Goal: Information Seeking & Learning: Learn about a topic

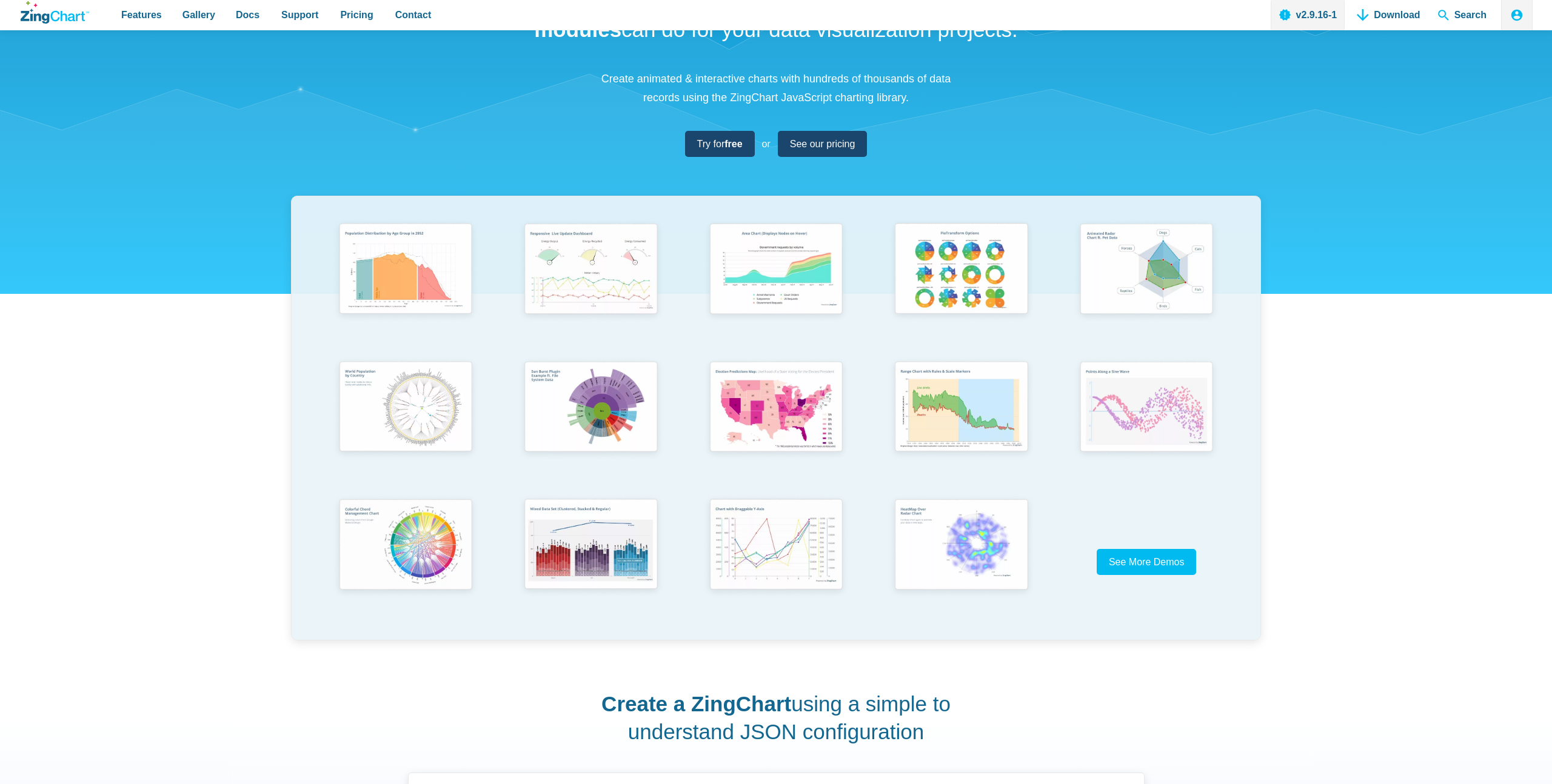
scroll to position [130, 0]
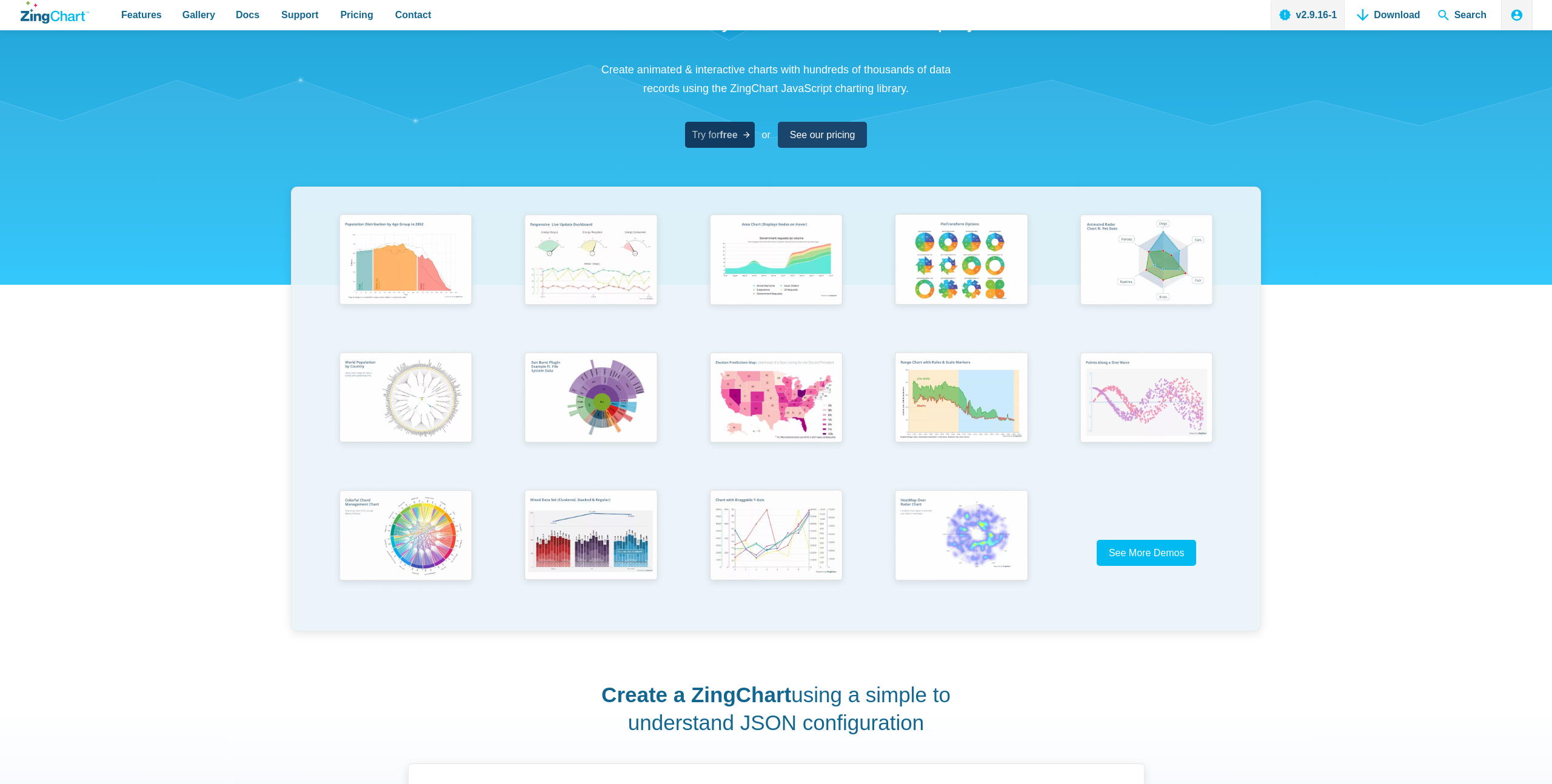
click at [726, 132] on strong "free" at bounding box center [728, 134] width 17 height 10
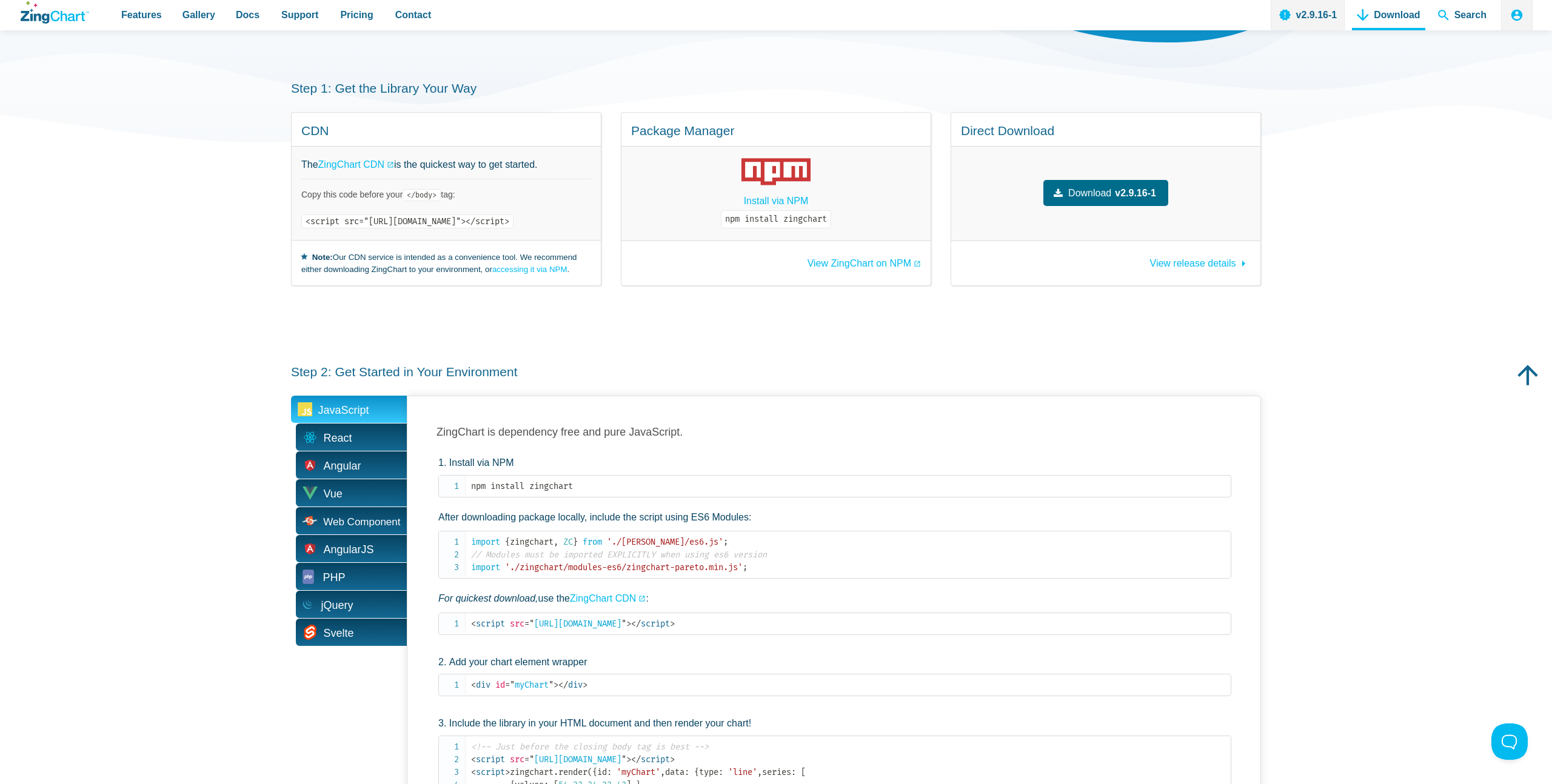
click at [808, 226] on code "npm install zingchart" at bounding box center [776, 219] width 110 height 18
click at [812, 212] on code "npm install zingchart" at bounding box center [776, 219] width 110 height 18
click at [799, 219] on code "npm install zingchart" at bounding box center [776, 219] width 110 height 18
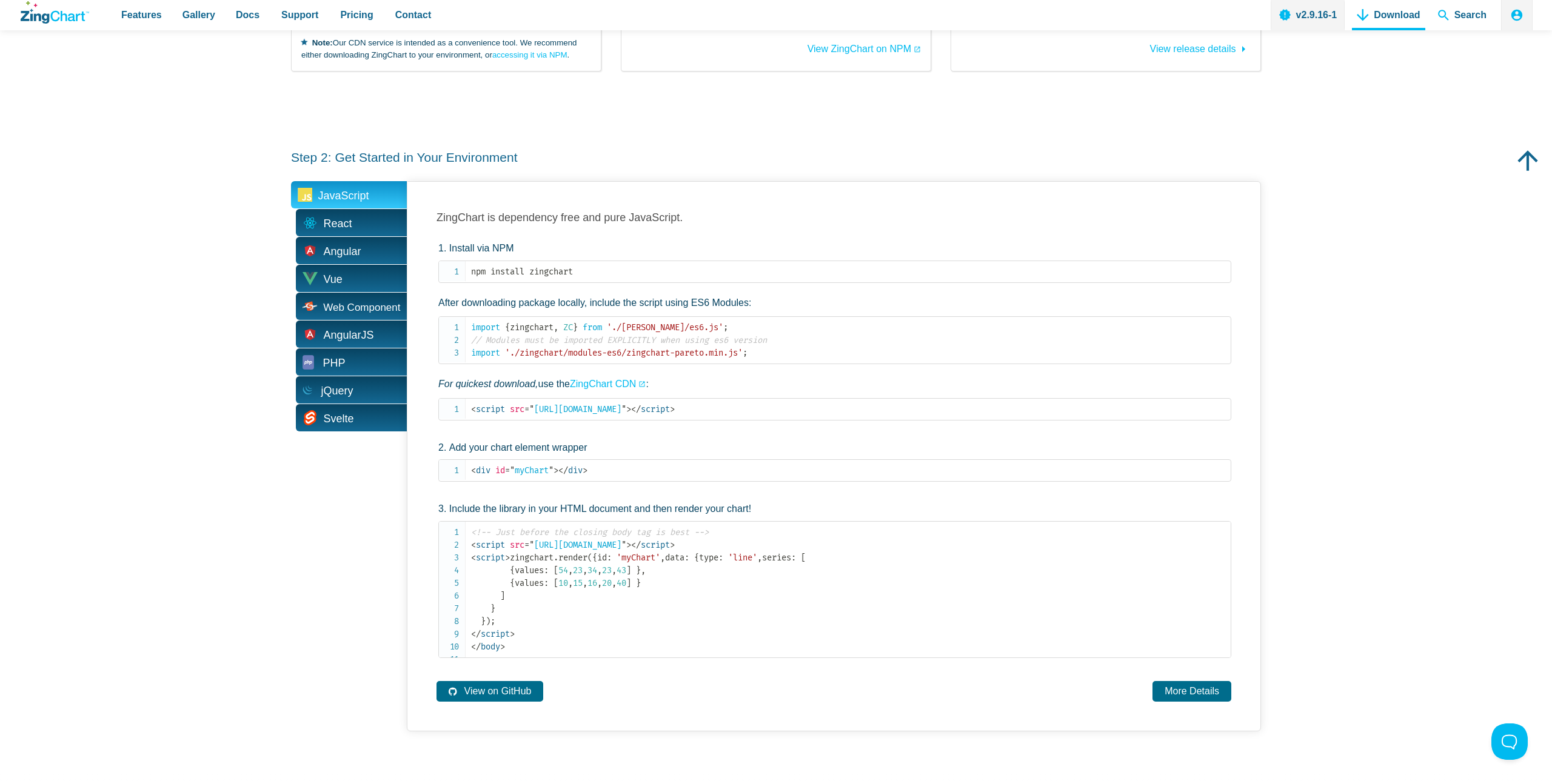
scroll to position [416, 0]
copy div "npm install zingchart"
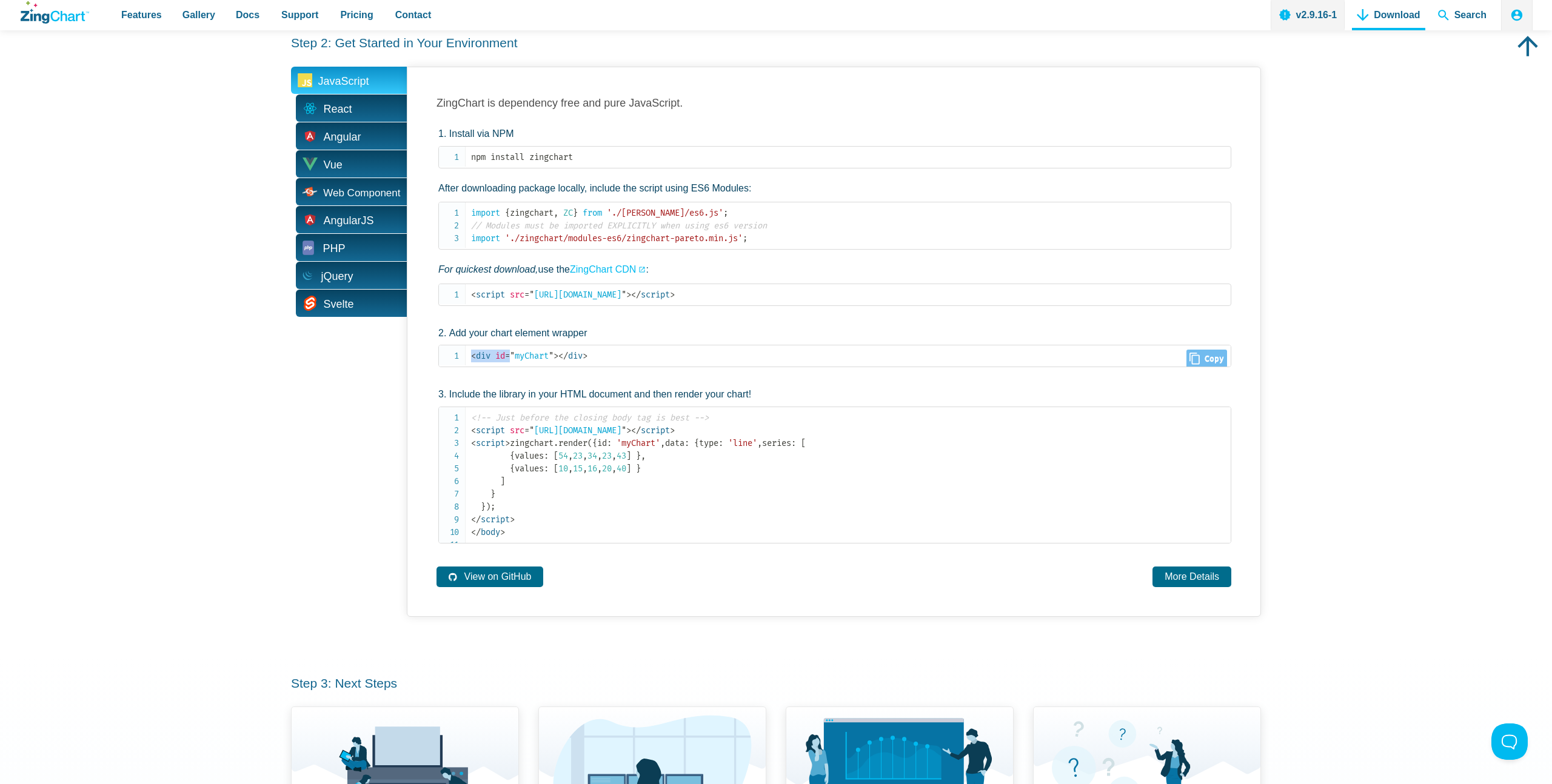
scroll to position [2, 0]
drag, startPoint x: 473, startPoint y: 357, endPoint x: 627, endPoint y: 357, distance: 154.0
click at [627, 357] on code "< div id = " myChart " > </ div >" at bounding box center [851, 354] width 760 height 13
copy code "< div id = " myChart " > </ div >"
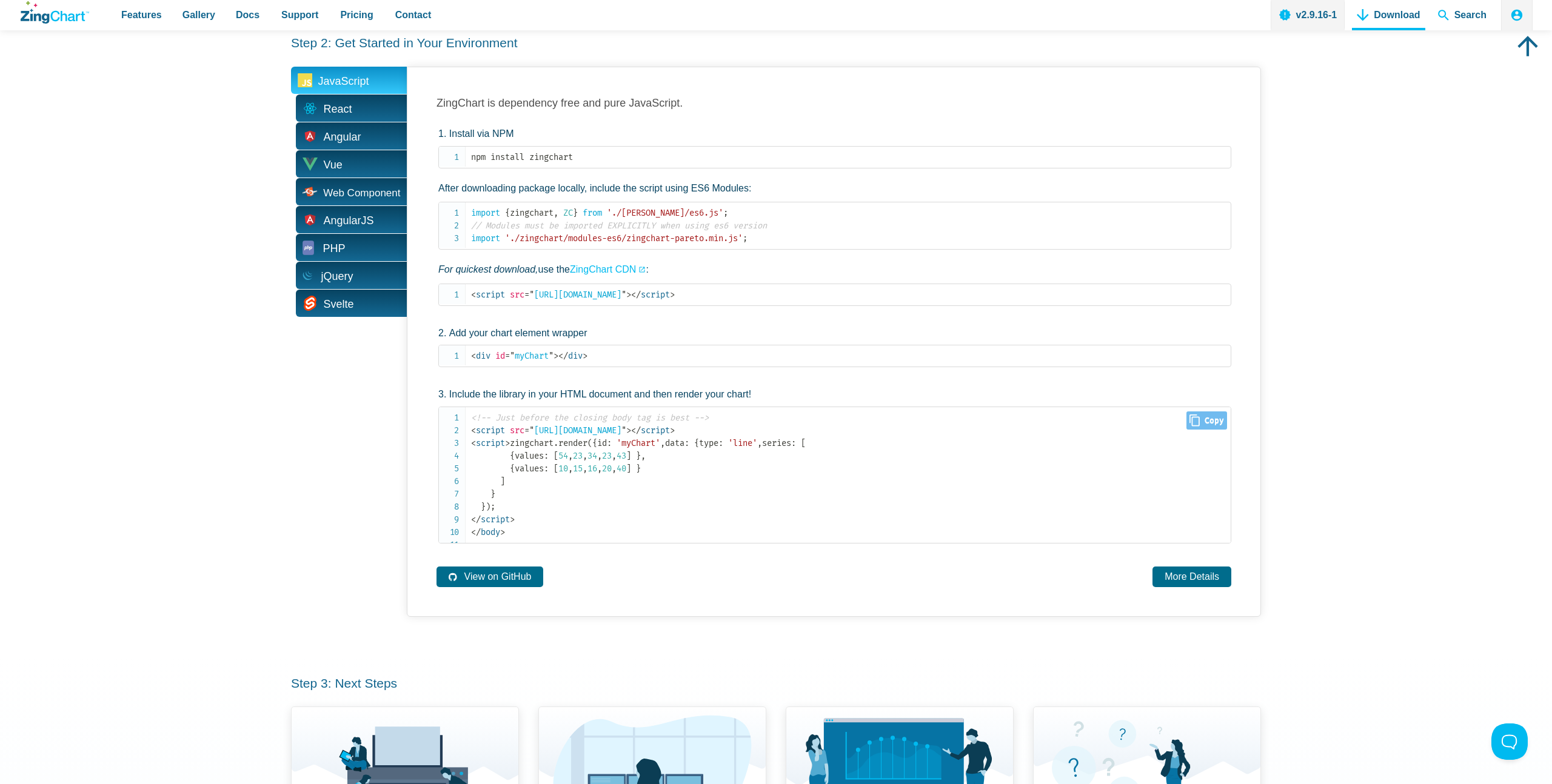
click at [510, 459] on span "zingchart . render ( { id : 'myChart' , data : { type : 'line' , series : [ { v…" at bounding box center [638, 475] width 335 height 74
copy span "zingchart"
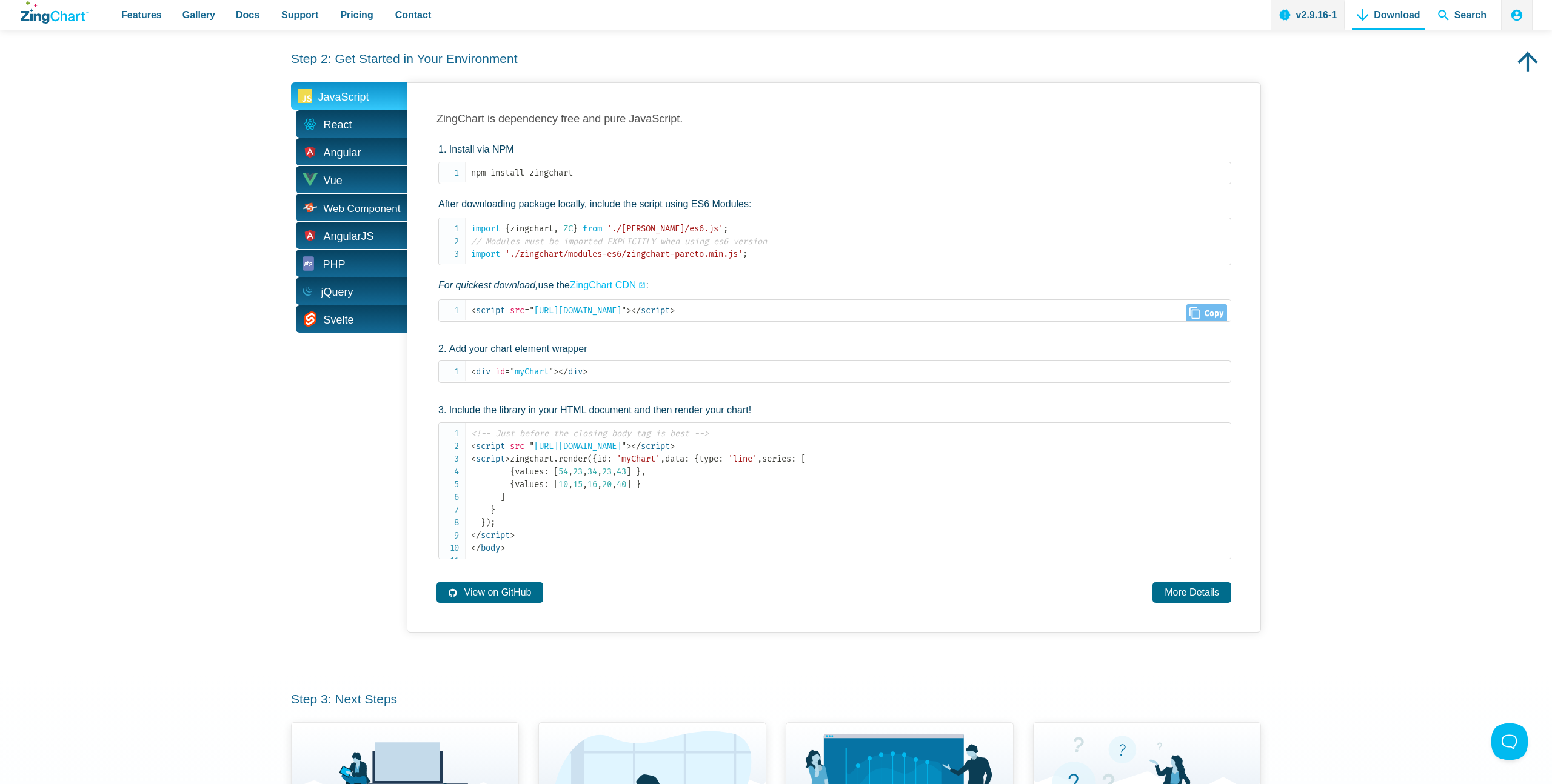
scroll to position [513, 0]
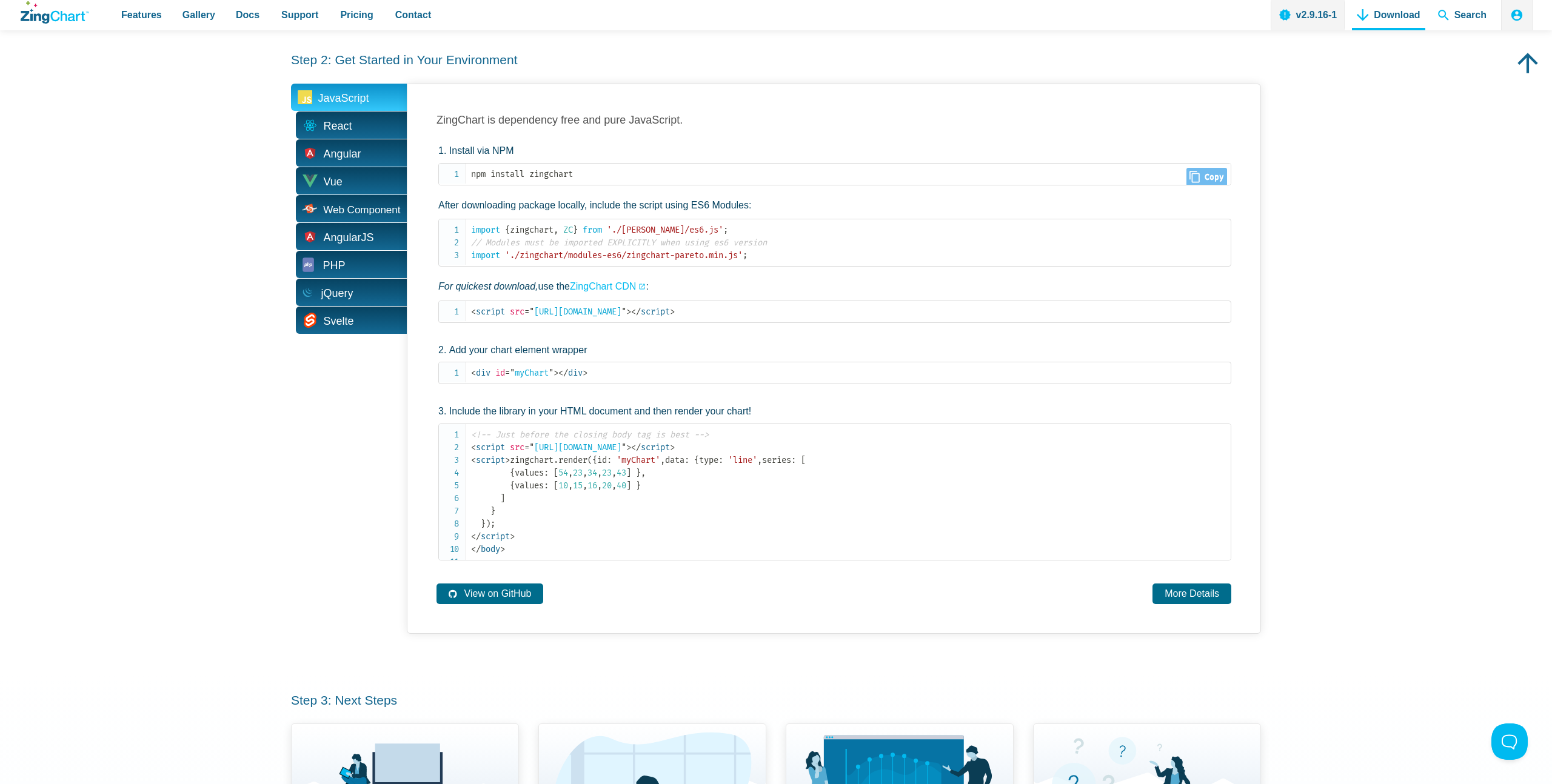
click at [548, 167] on pre "npm install zingchart" at bounding box center [835, 174] width 793 height 23
click at [548, 178] on code "npm install zingchart" at bounding box center [851, 174] width 760 height 13
copy code "zingchart"
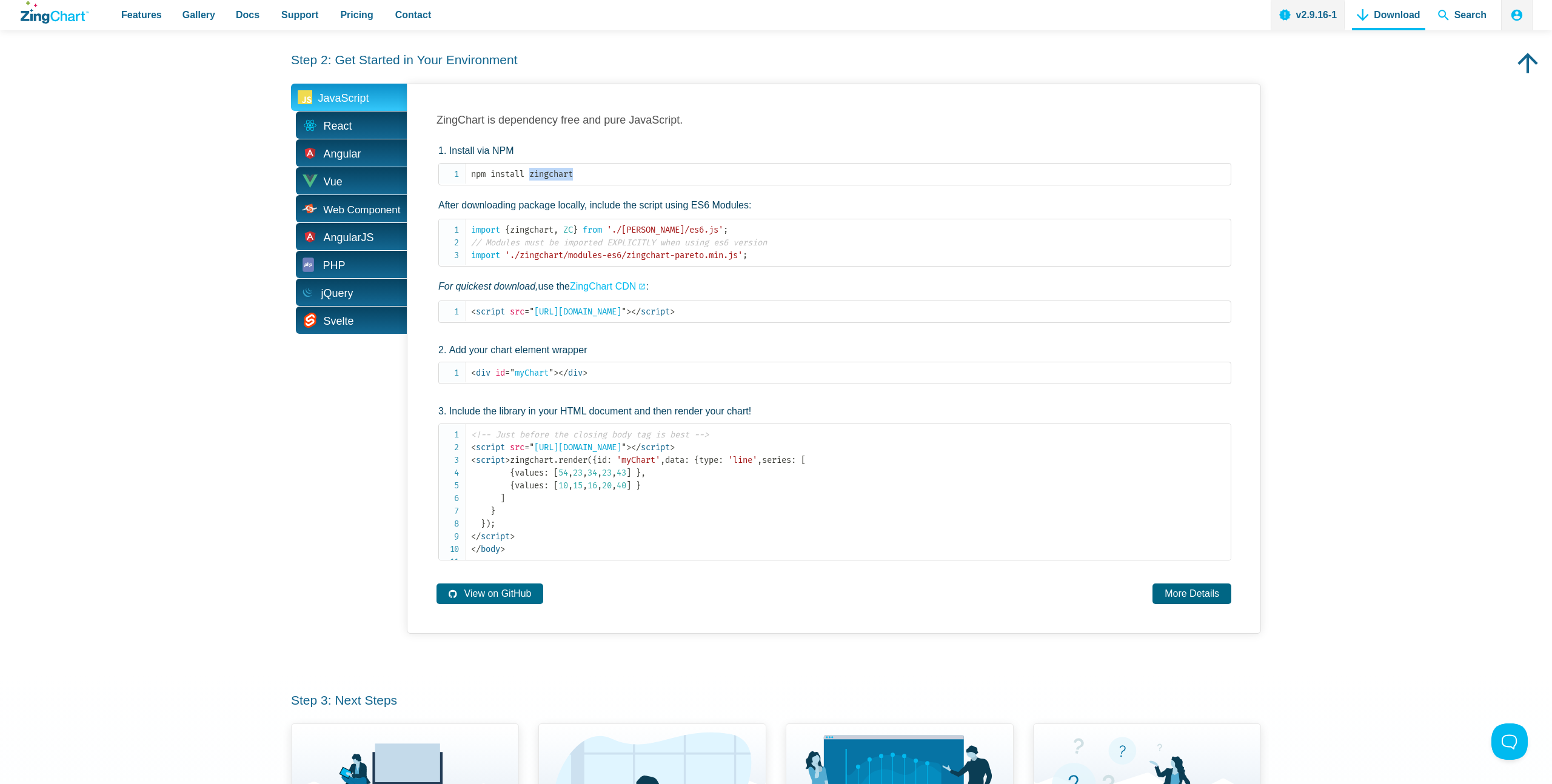
click at [1191, 604] on link "More Details" at bounding box center [1192, 594] width 78 height 20
click at [369, 129] on span "React" at bounding box center [349, 125] width 116 height 27
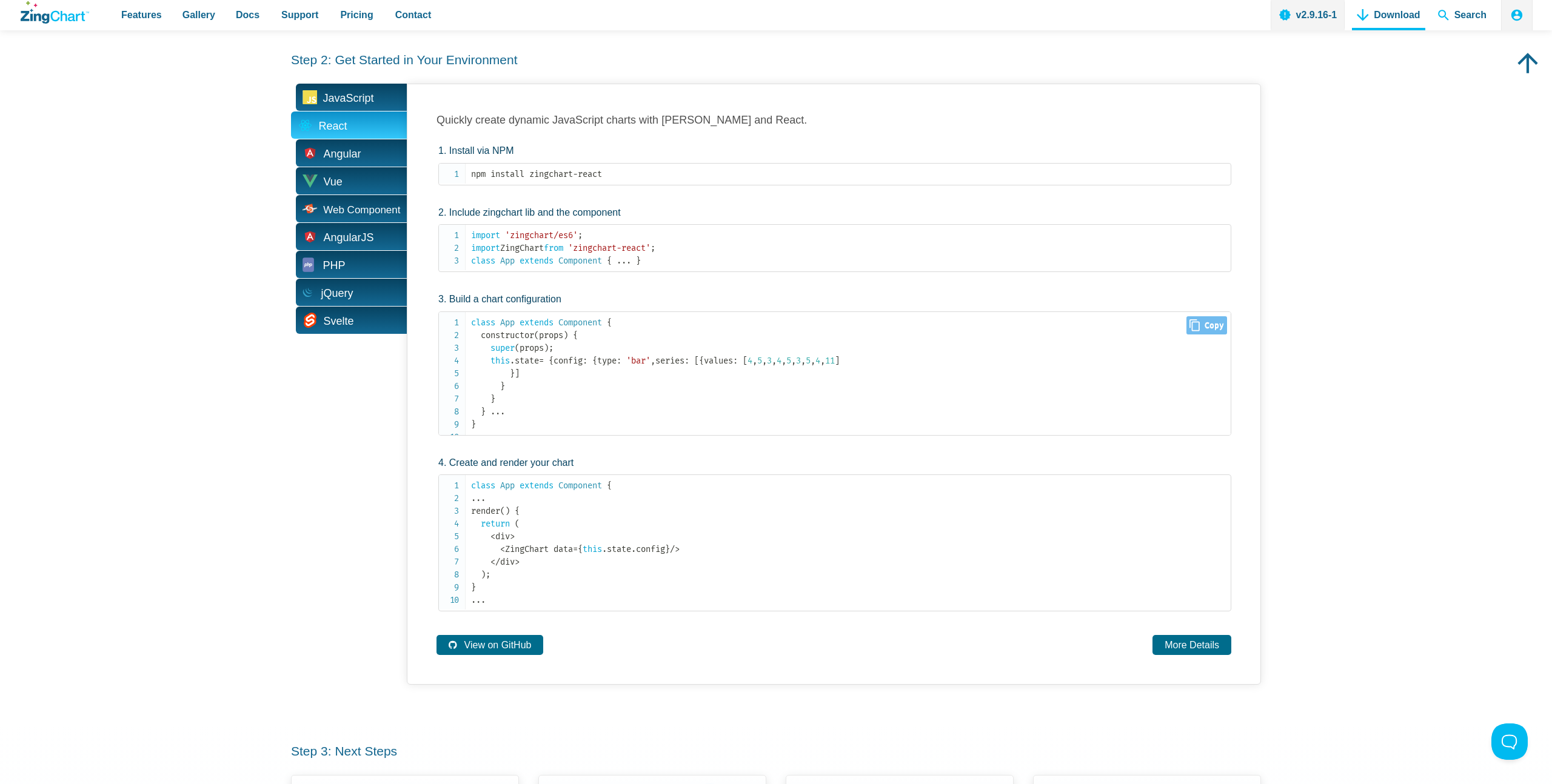
click at [578, 431] on code "class App extends Component { constructor ( props ) { super ( props ) ; this . …" at bounding box center [851, 374] width 760 height 114
click at [1169, 655] on link "More Details" at bounding box center [1192, 645] width 78 height 20
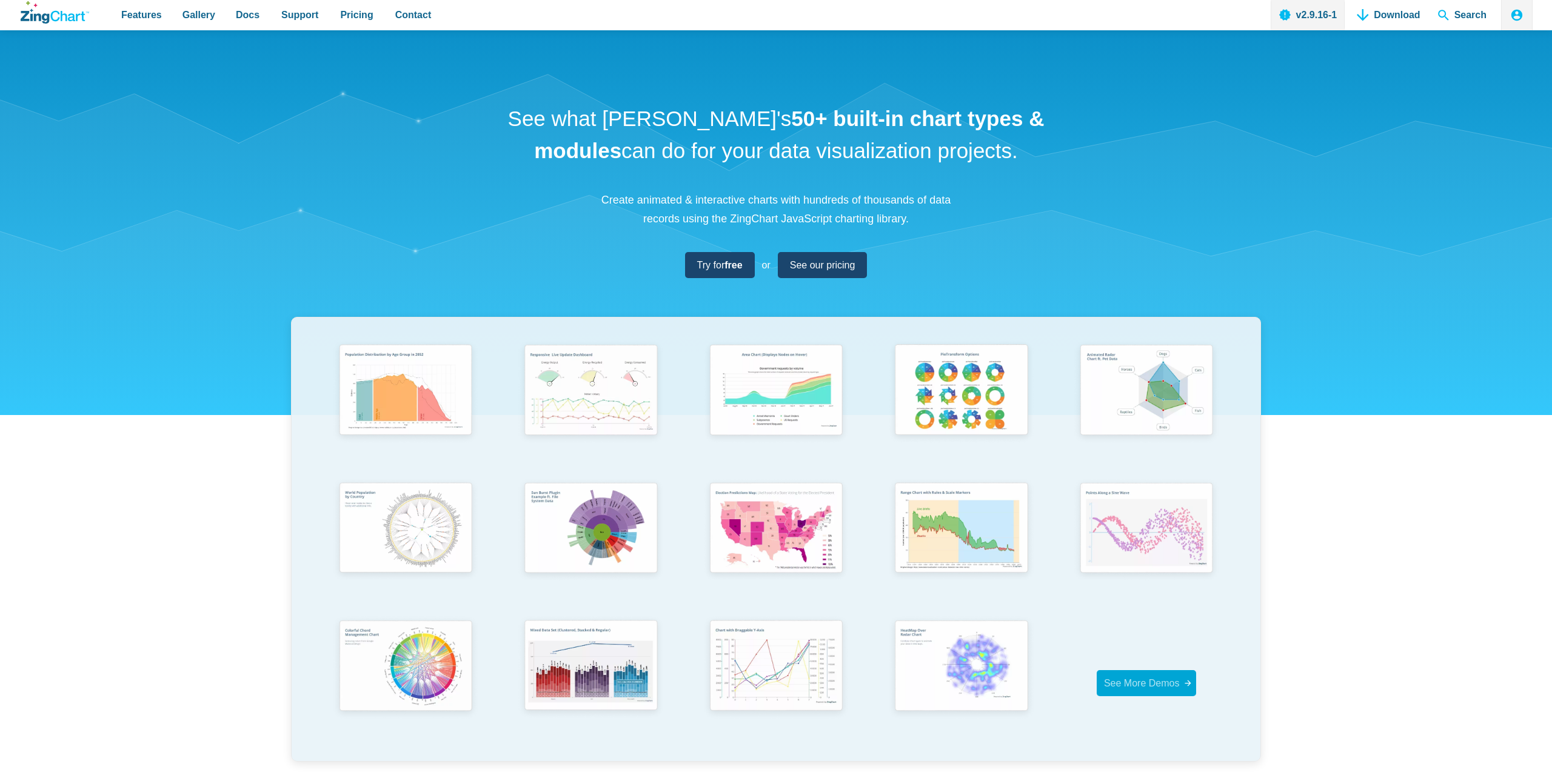
click at [1126, 674] on link "See More Demos" at bounding box center [1147, 683] width 100 height 26
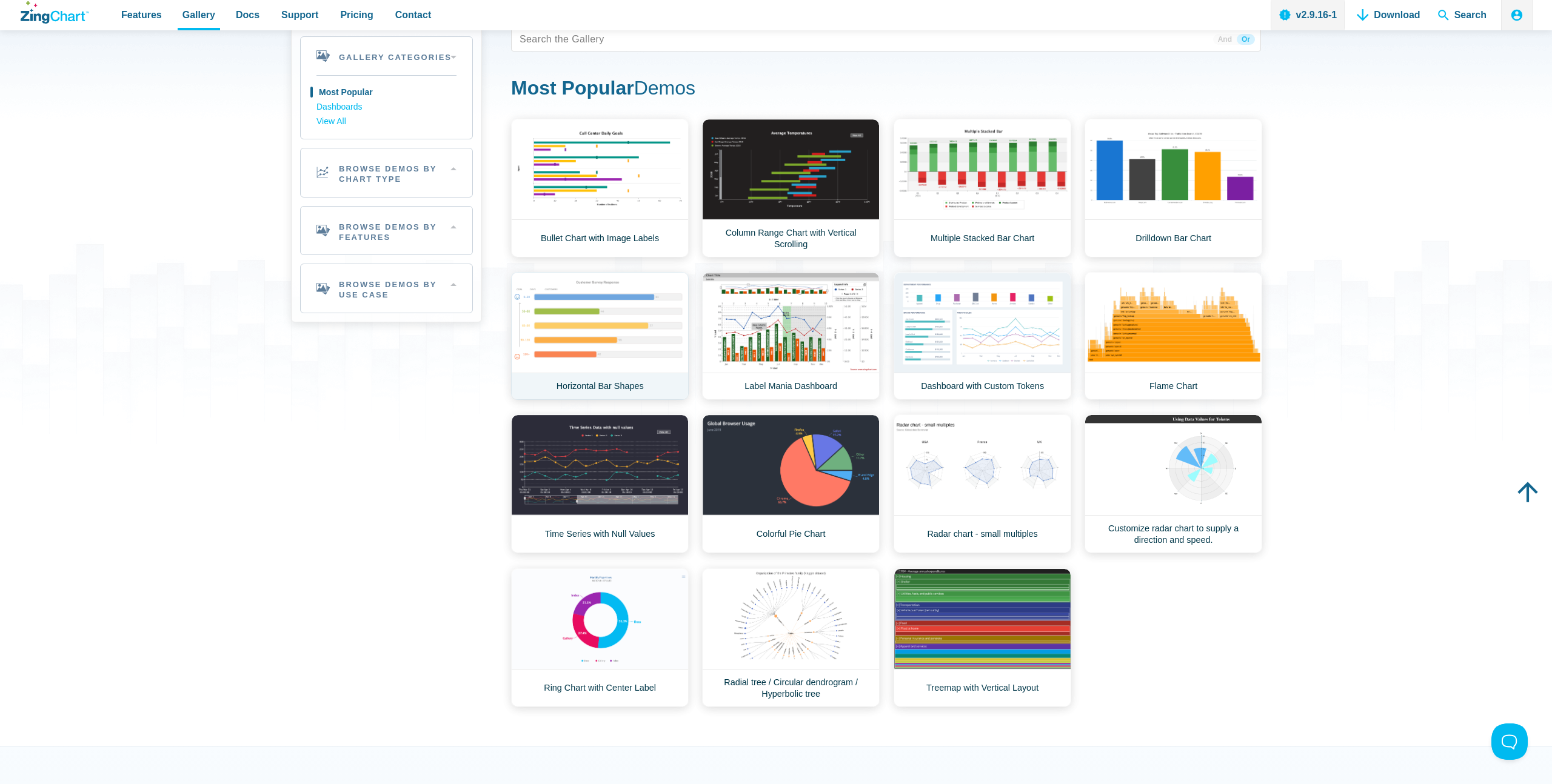
scroll to position [65, 0]
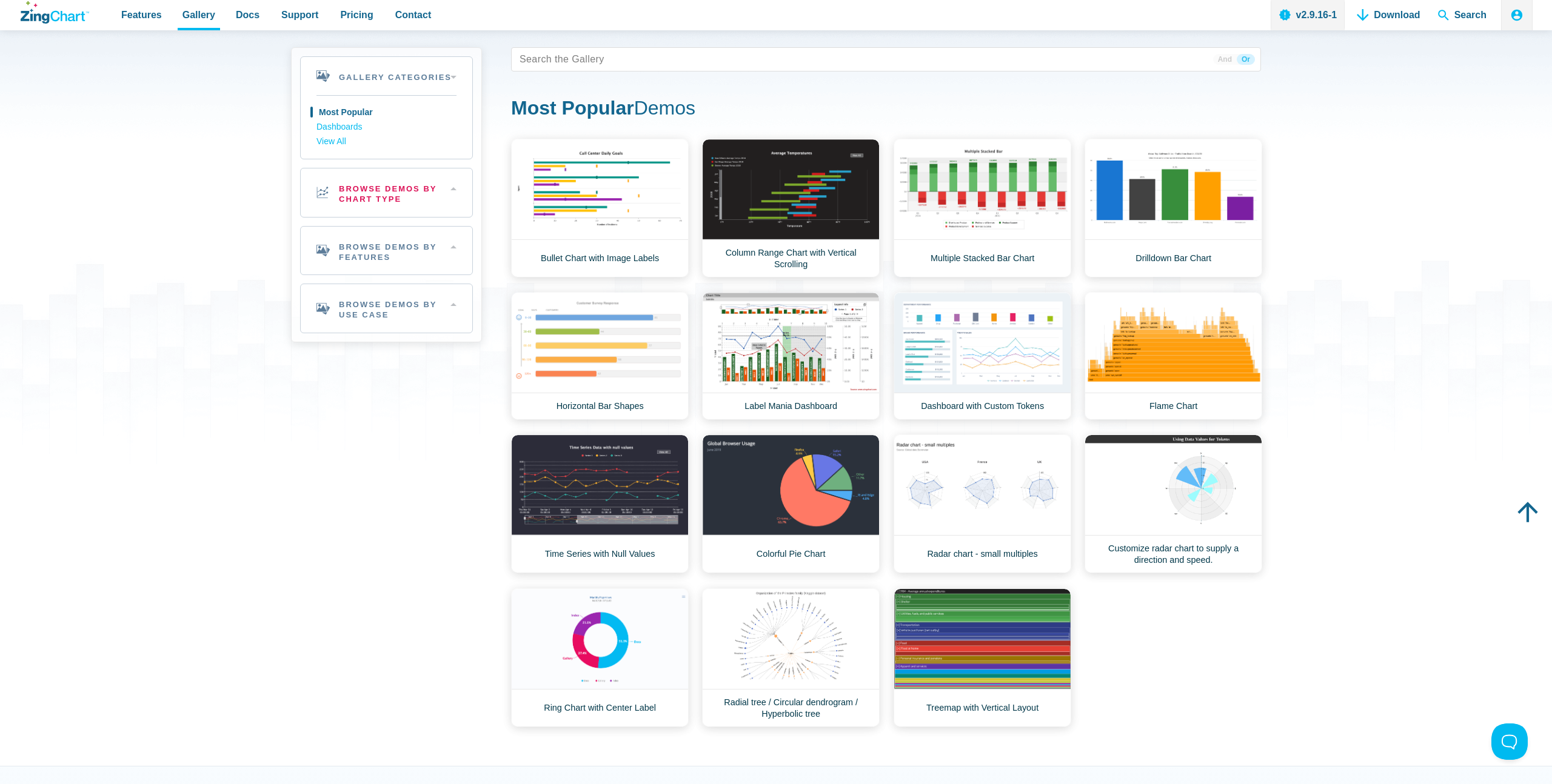
click at [404, 203] on h2 "Browse Demos By Chart Type" at bounding box center [387, 192] width 172 height 49
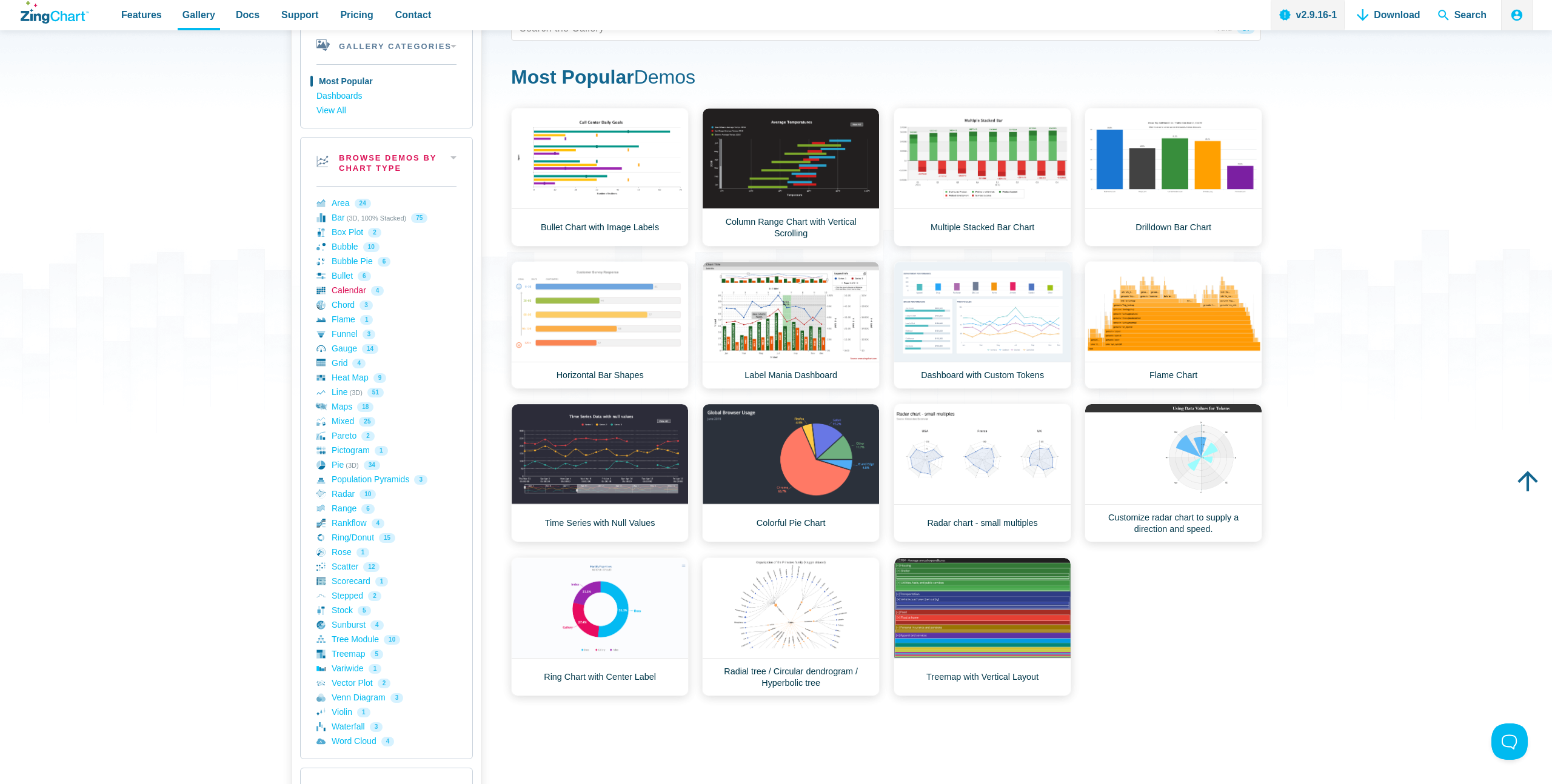
scroll to position [97, 0]
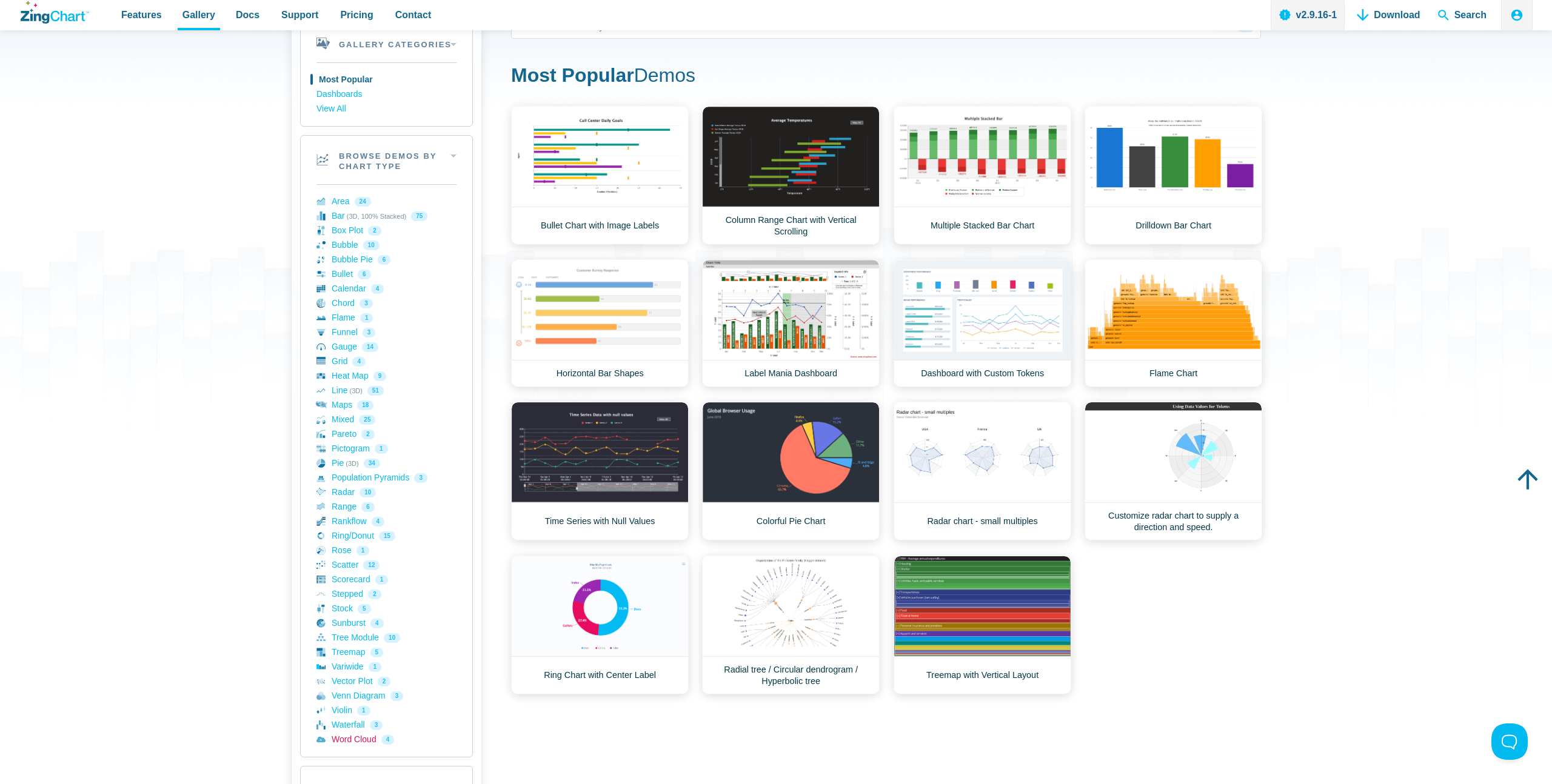
click at [368, 738] on link "Word Cloud 4" at bounding box center [387, 740] width 140 height 15
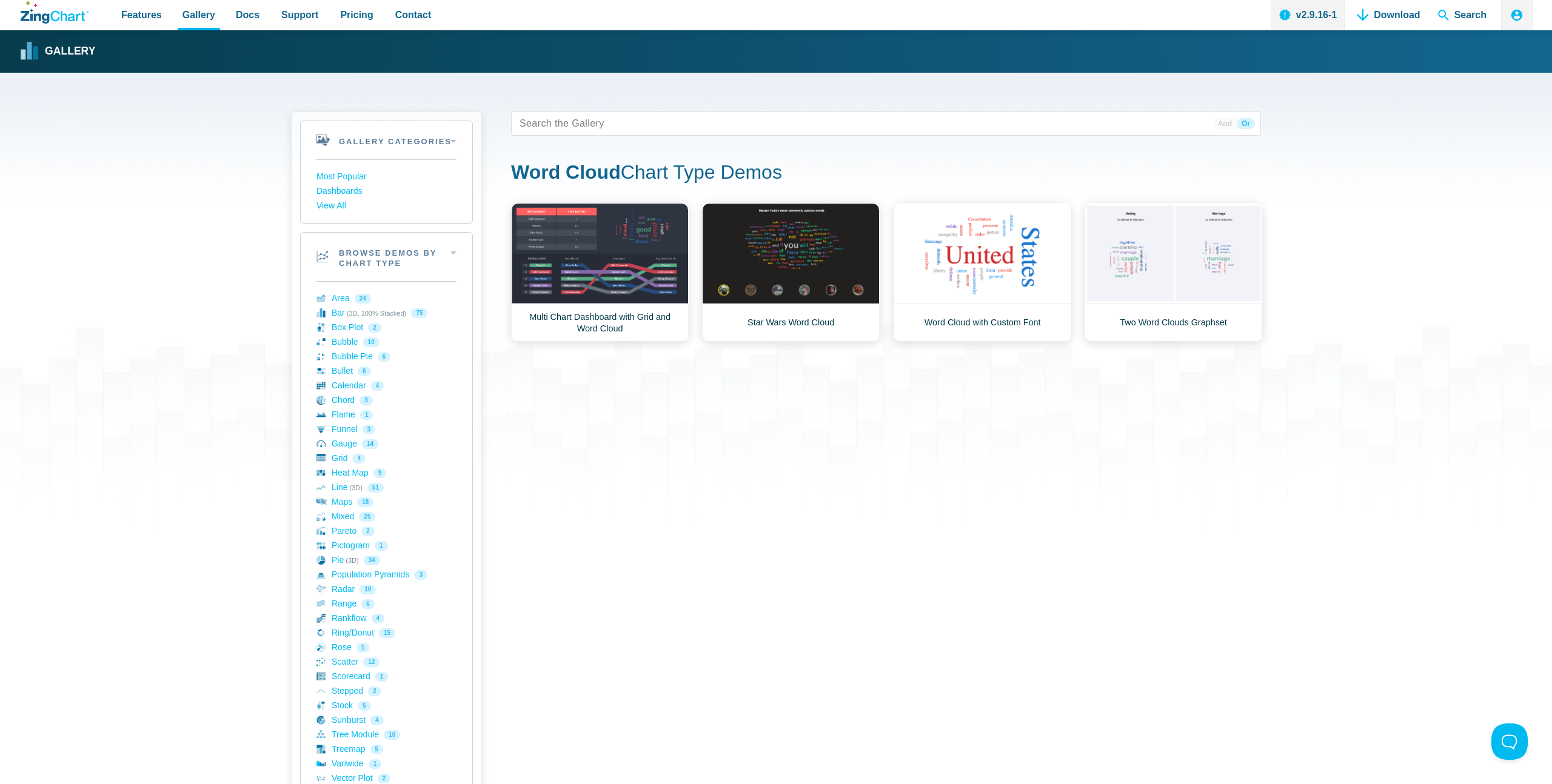
click at [692, 536] on div "36 results And Or Word Cloud Chart Type Demos Area Demos Area Line Chart Financ…" at bounding box center [885, 545] width 750 height 868
click at [802, 279] on link "Star Wars Word Cloud" at bounding box center [790, 272] width 178 height 139
click at [1132, 279] on link "Two Word Clouds Graphset" at bounding box center [1173, 272] width 178 height 139
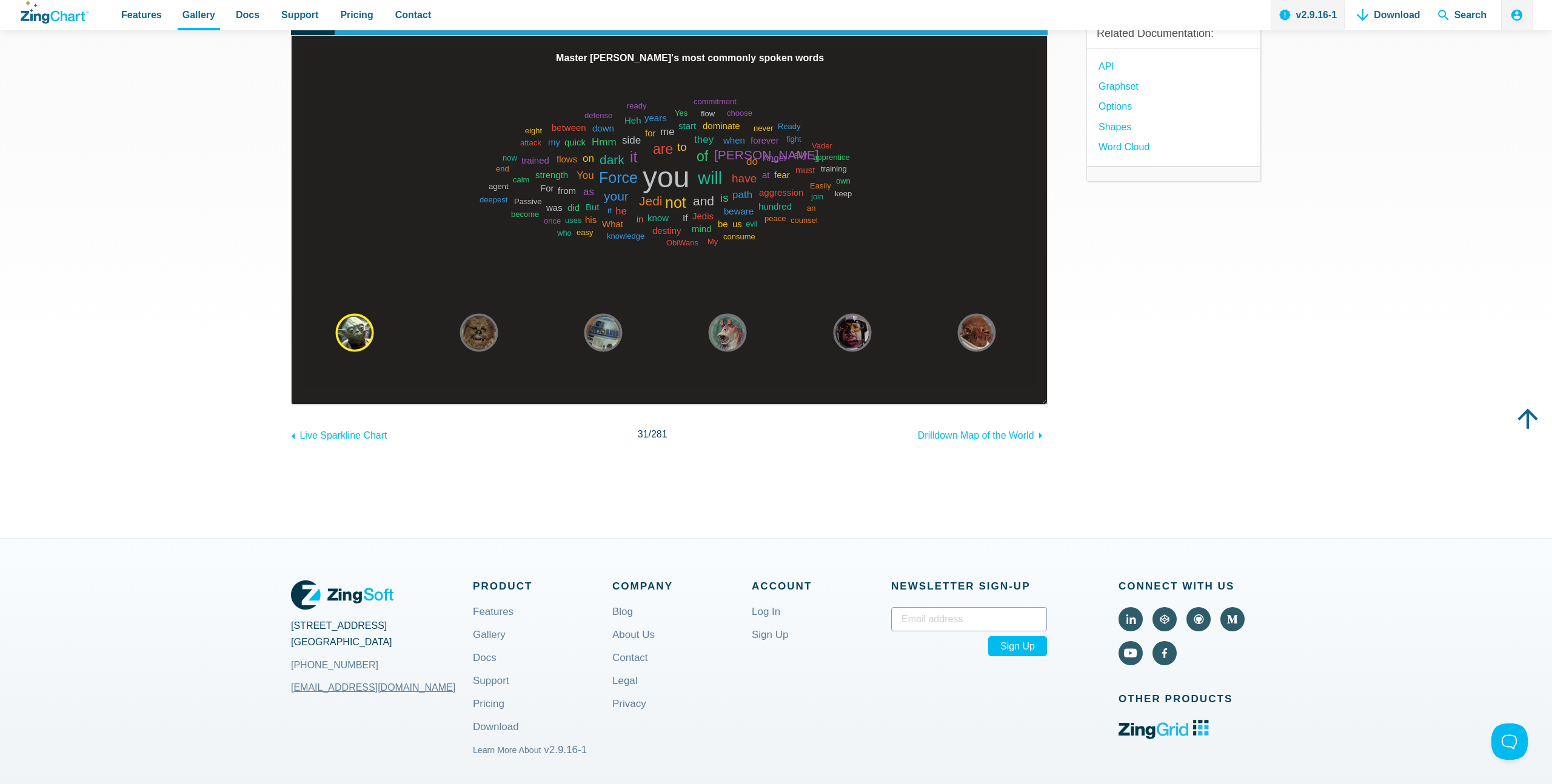
click at [530, 476] on div "Star Wars Word Cloud Result Full HTML JS CSS Edit Download Powered by ZingChart…" at bounding box center [776, 226] width 970 height 623
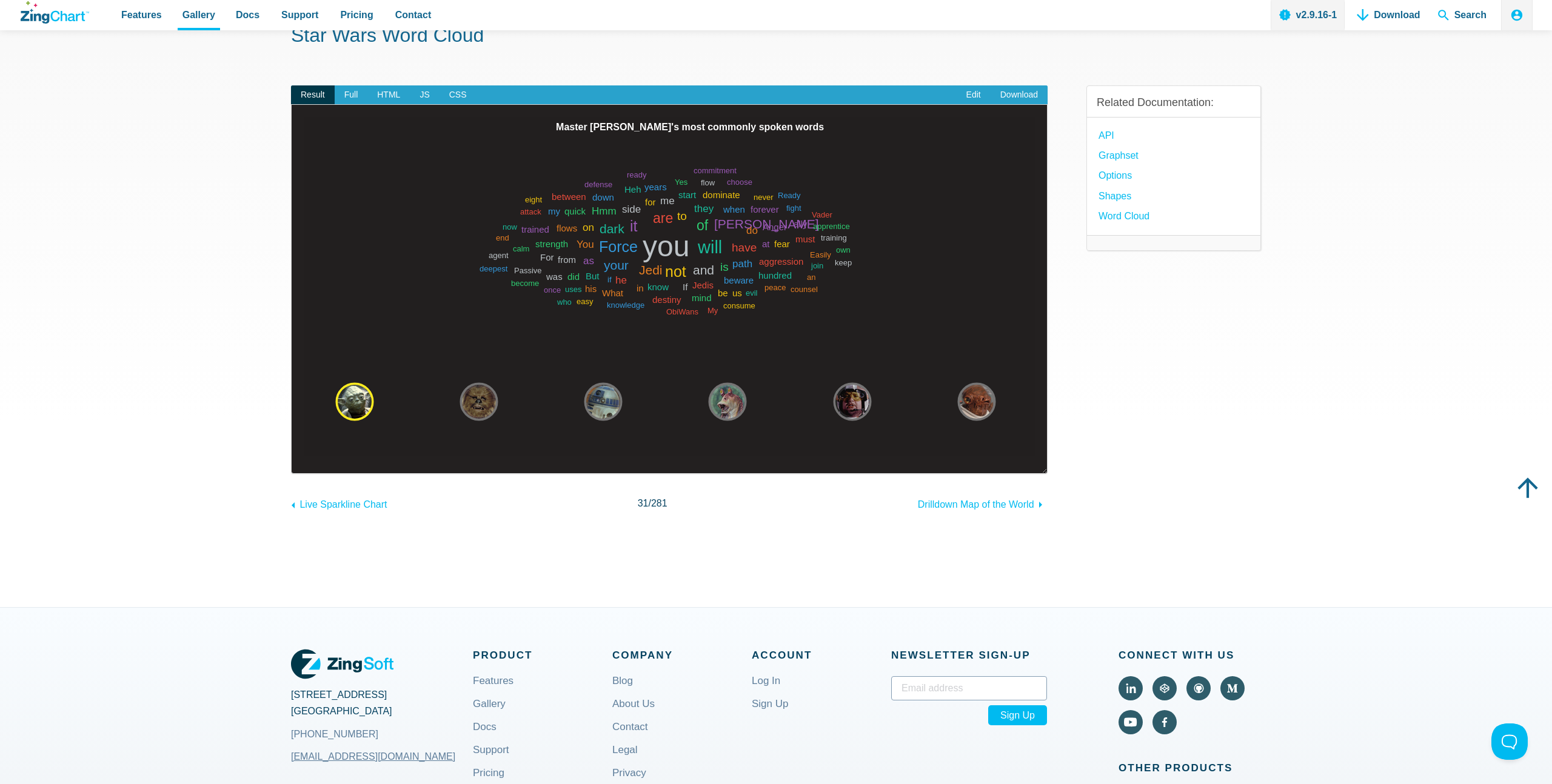
scroll to position [83, 0]
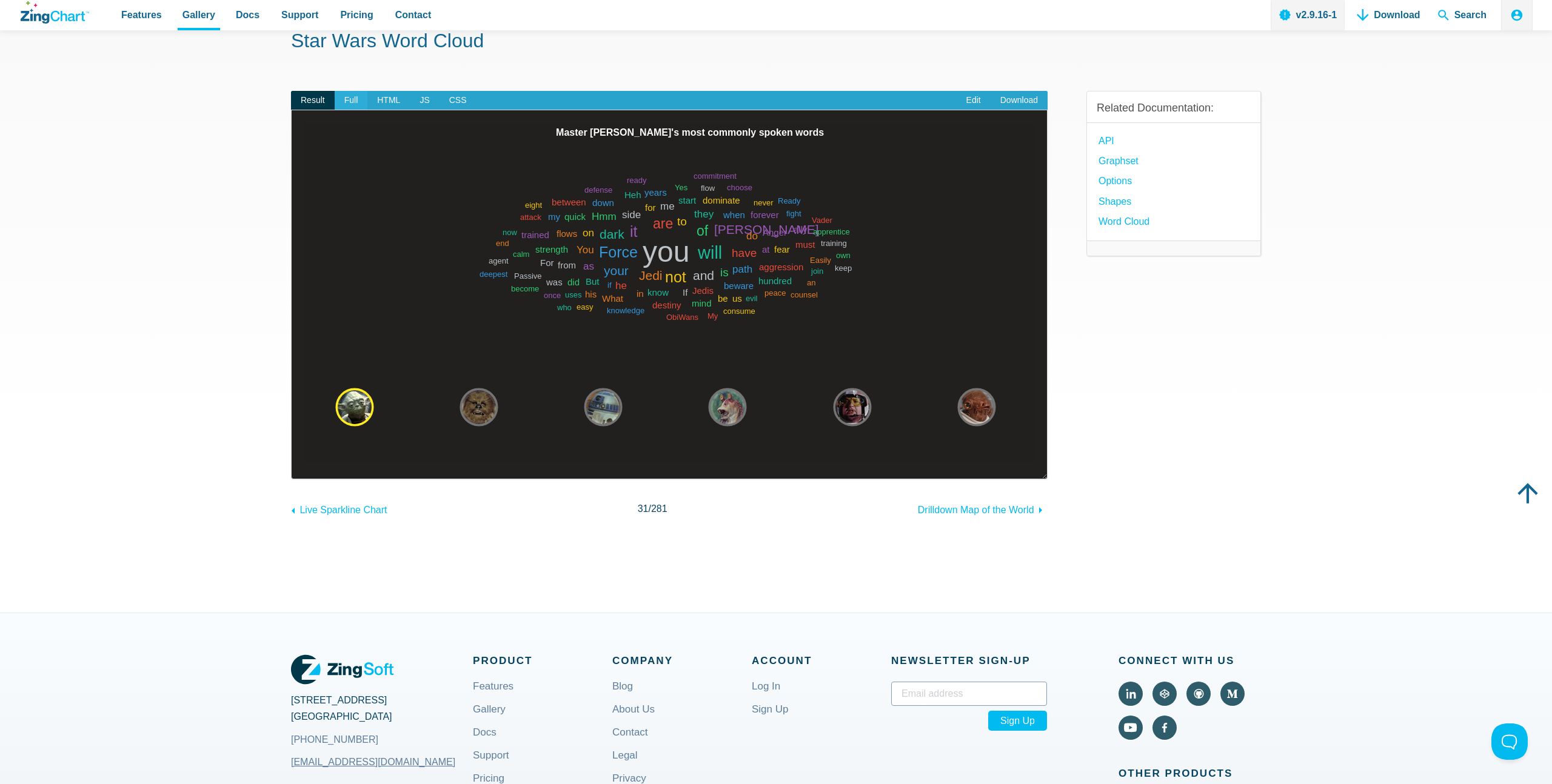
click at [359, 99] on span "Full" at bounding box center [351, 100] width 33 height 19
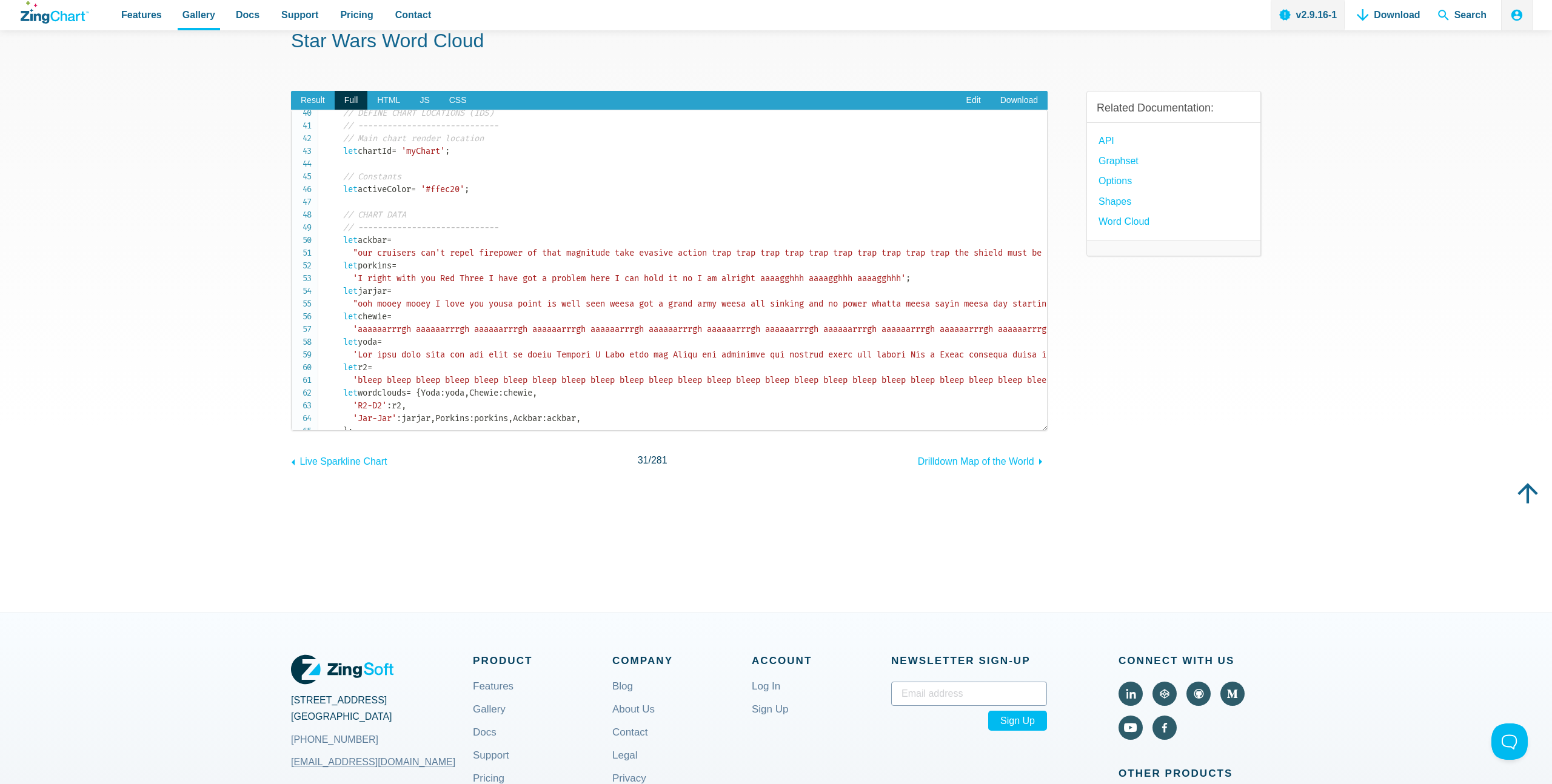
scroll to position [421, 0]
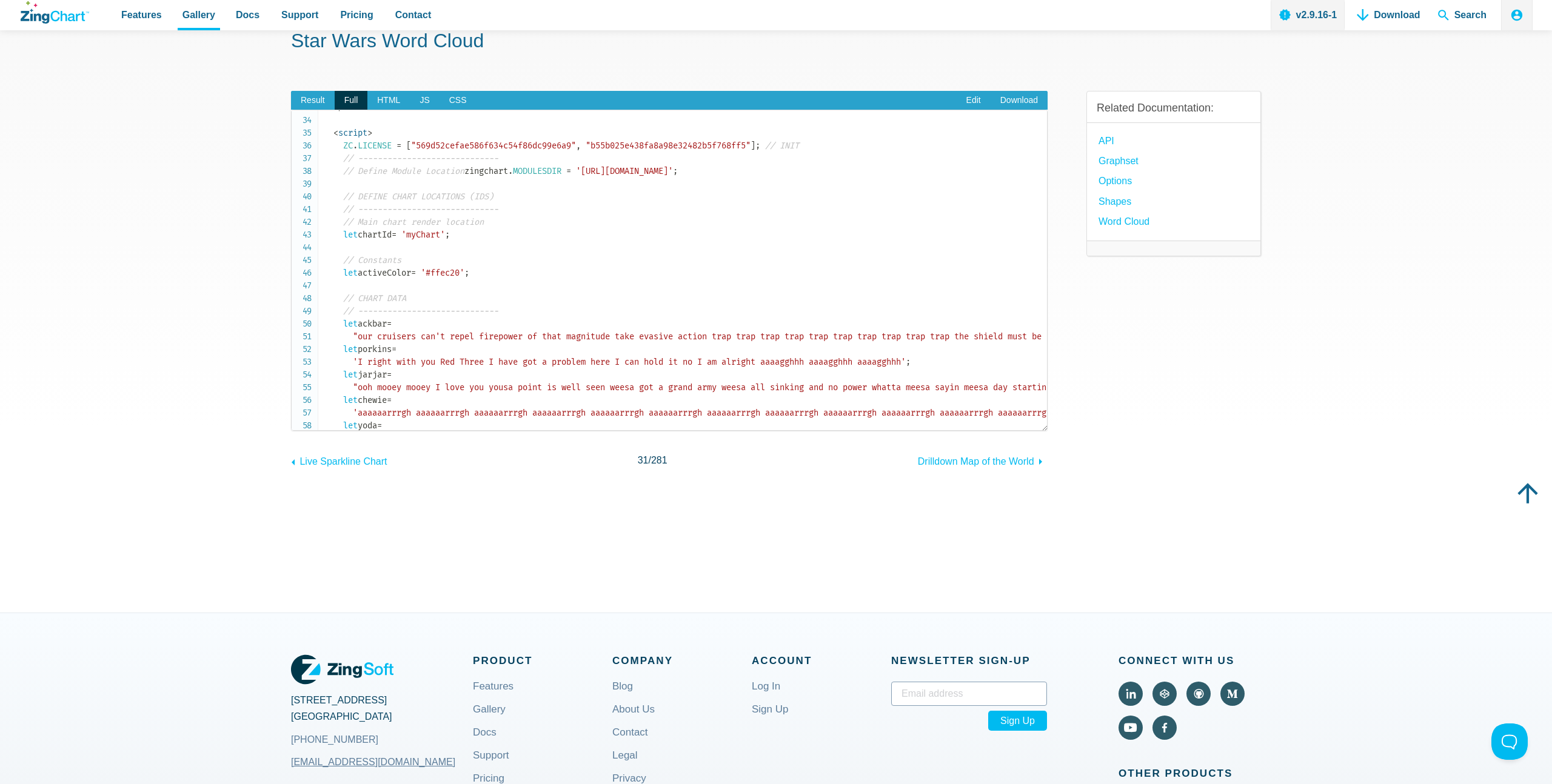
click at [682, 182] on code "<!doctype html> < html > < head > < meta charset = " utf-8 " > < title > ZingSo…" at bounding box center [685, 477] width 723 height 1565
copy span "zingchart . MODULESDIR = 'https://cdn.zingchart.com/modules/' ;"
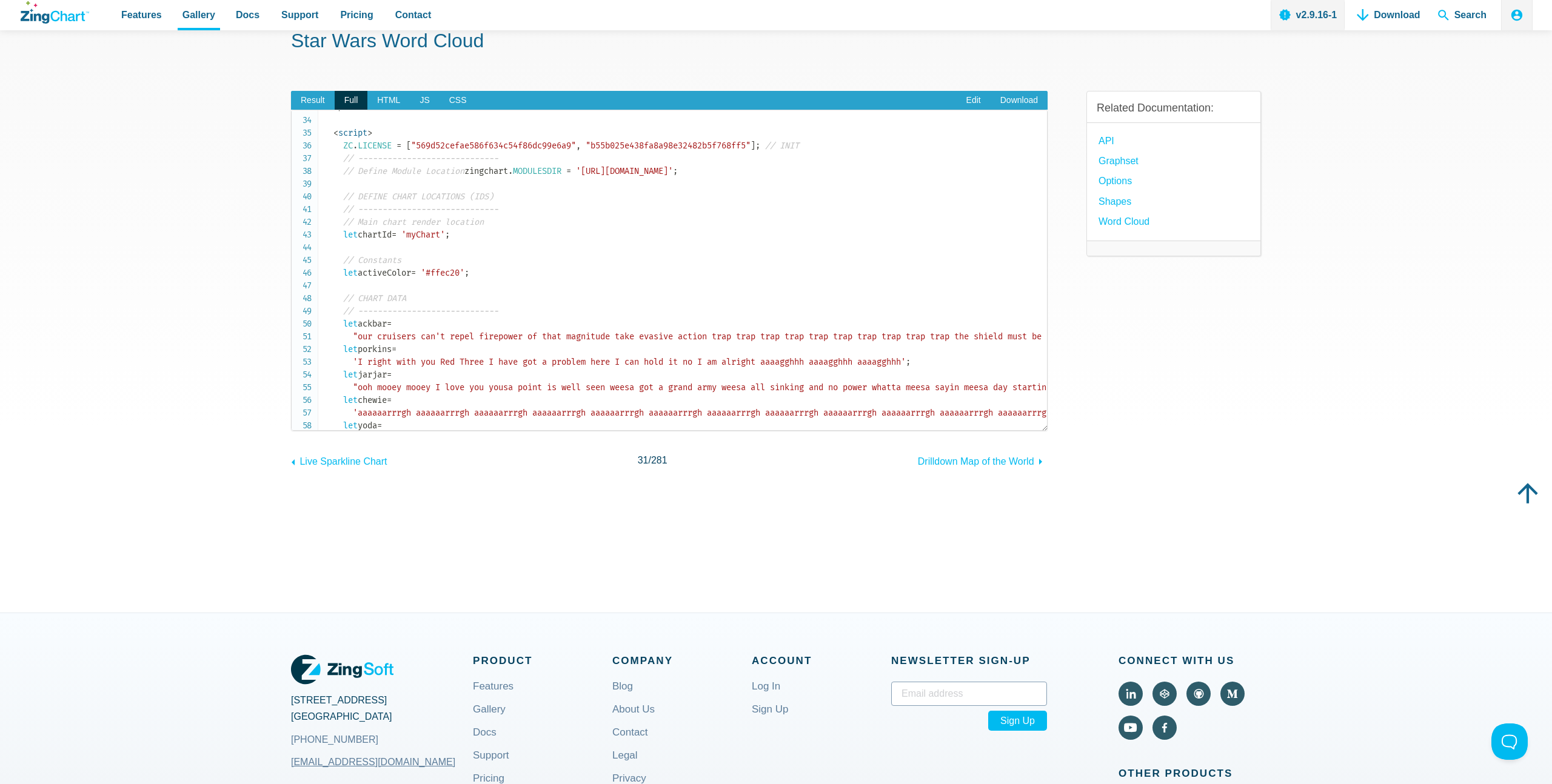
click at [480, 200] on code "<!doctype html> < html > < head > < meta charset = " utf-8 " > < title > ZingSo…" at bounding box center [685, 477] width 723 height 1565
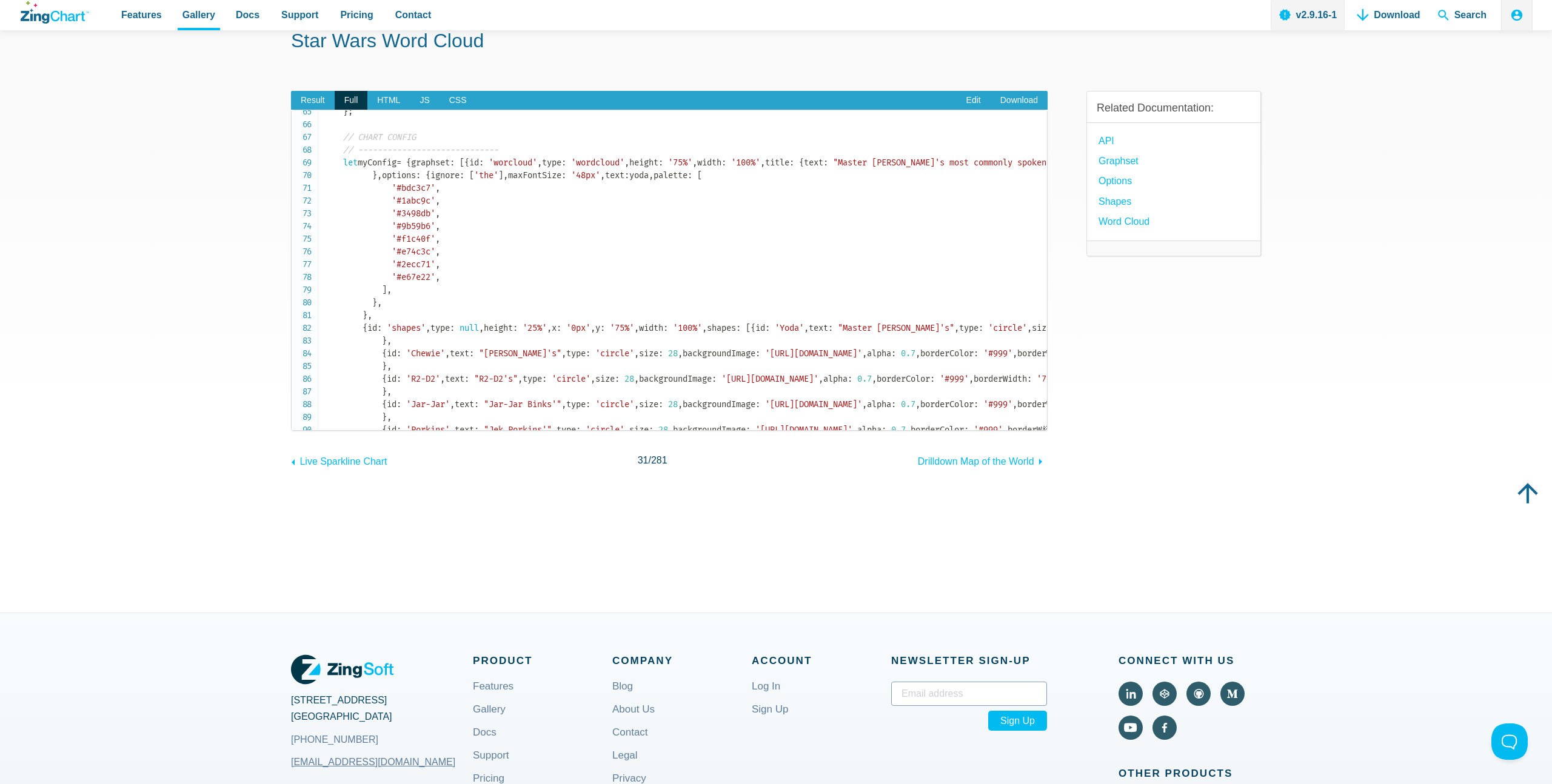
scroll to position [825, 0]
click at [458, 353] on code "<!doctype html> < html > < head > < meta charset = " utf-8 " > < title > ZingSo…" at bounding box center [685, 73] width 723 height 1565
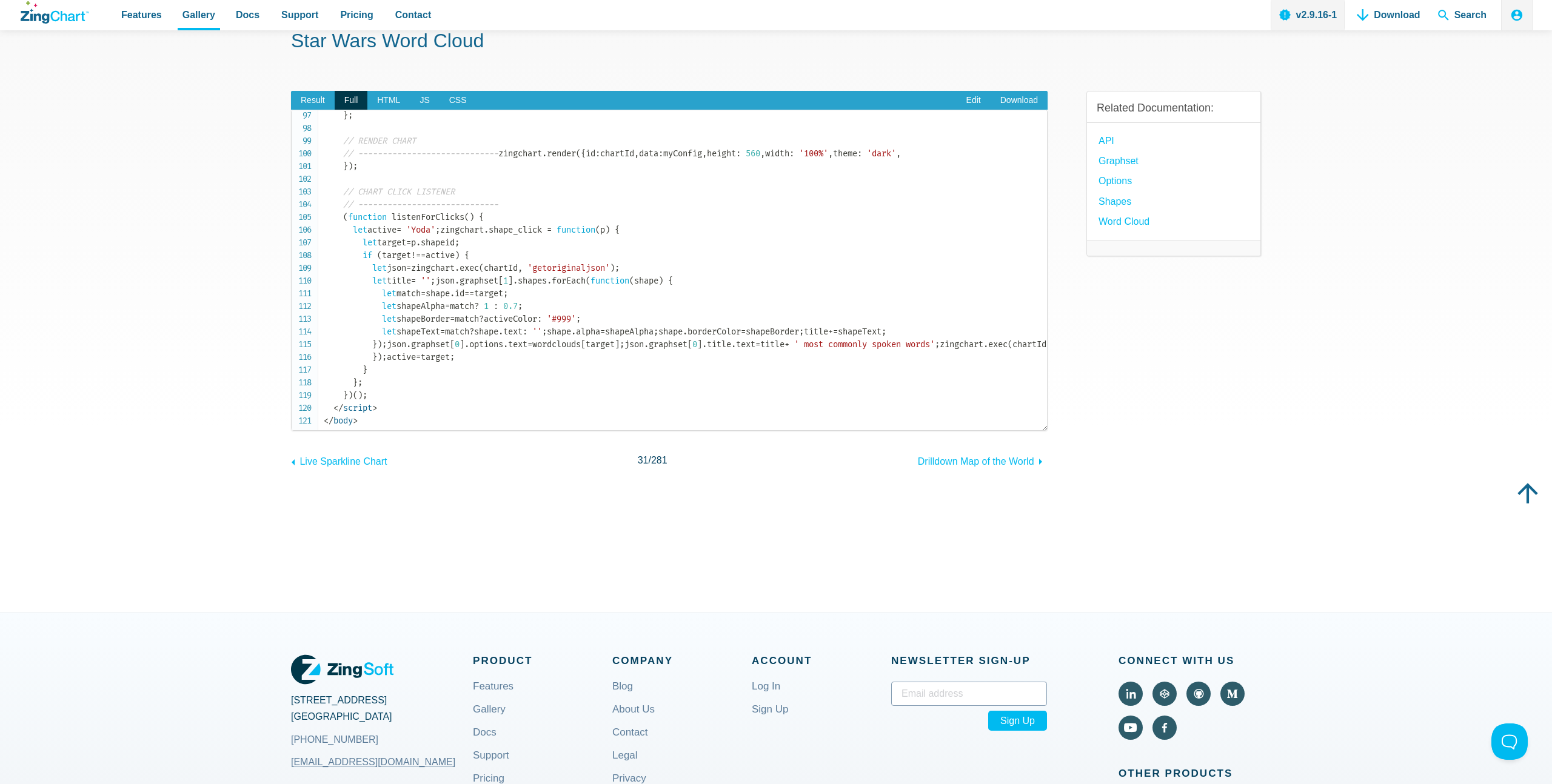
scroll to position [1067, 0]
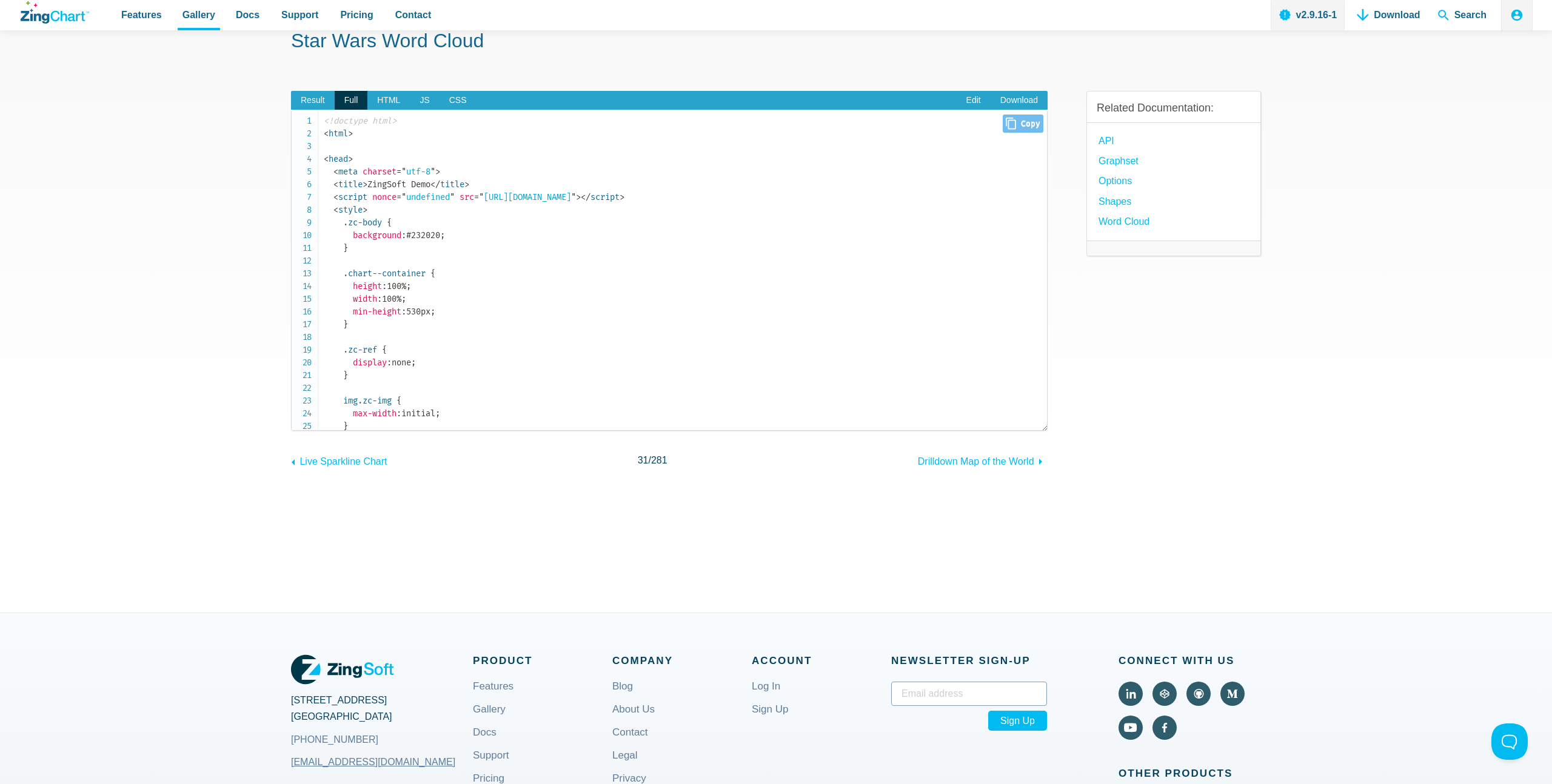
scroll to position [0, 0]
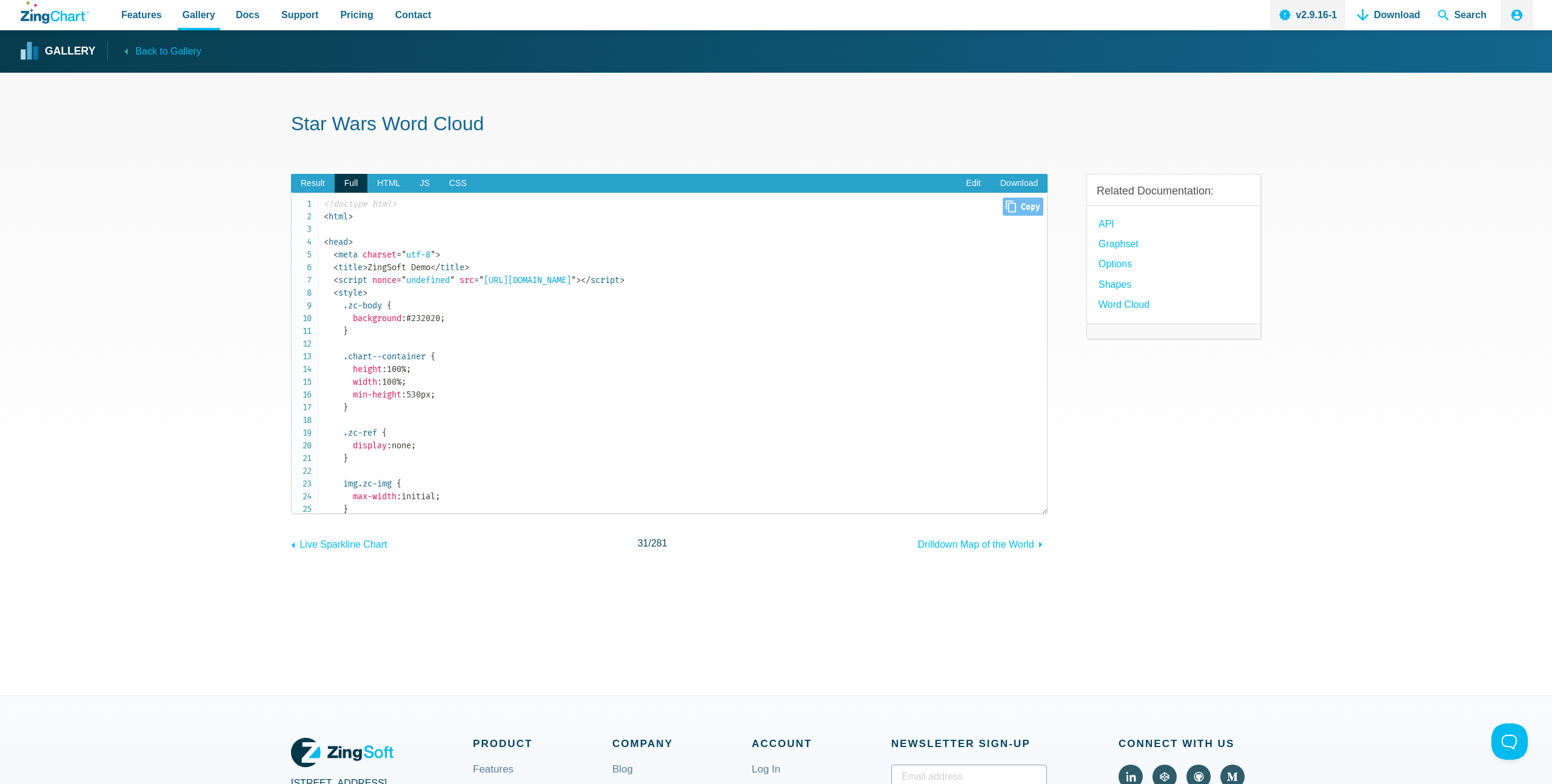
click at [576, 279] on span "= " https://cdn.zingchart.com/zingchart.min.js "" at bounding box center [525, 280] width 102 height 10
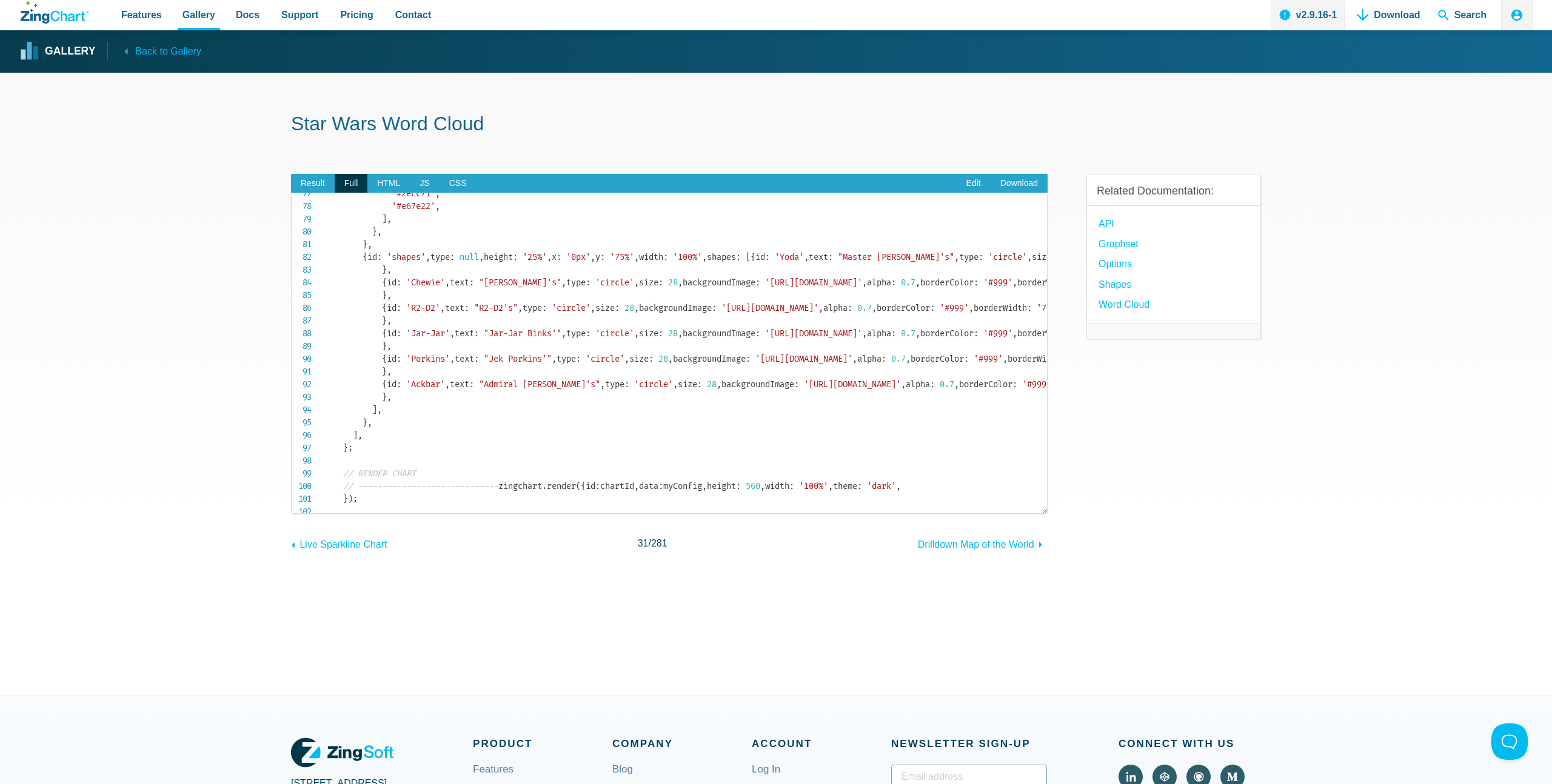
scroll to position [511, 0]
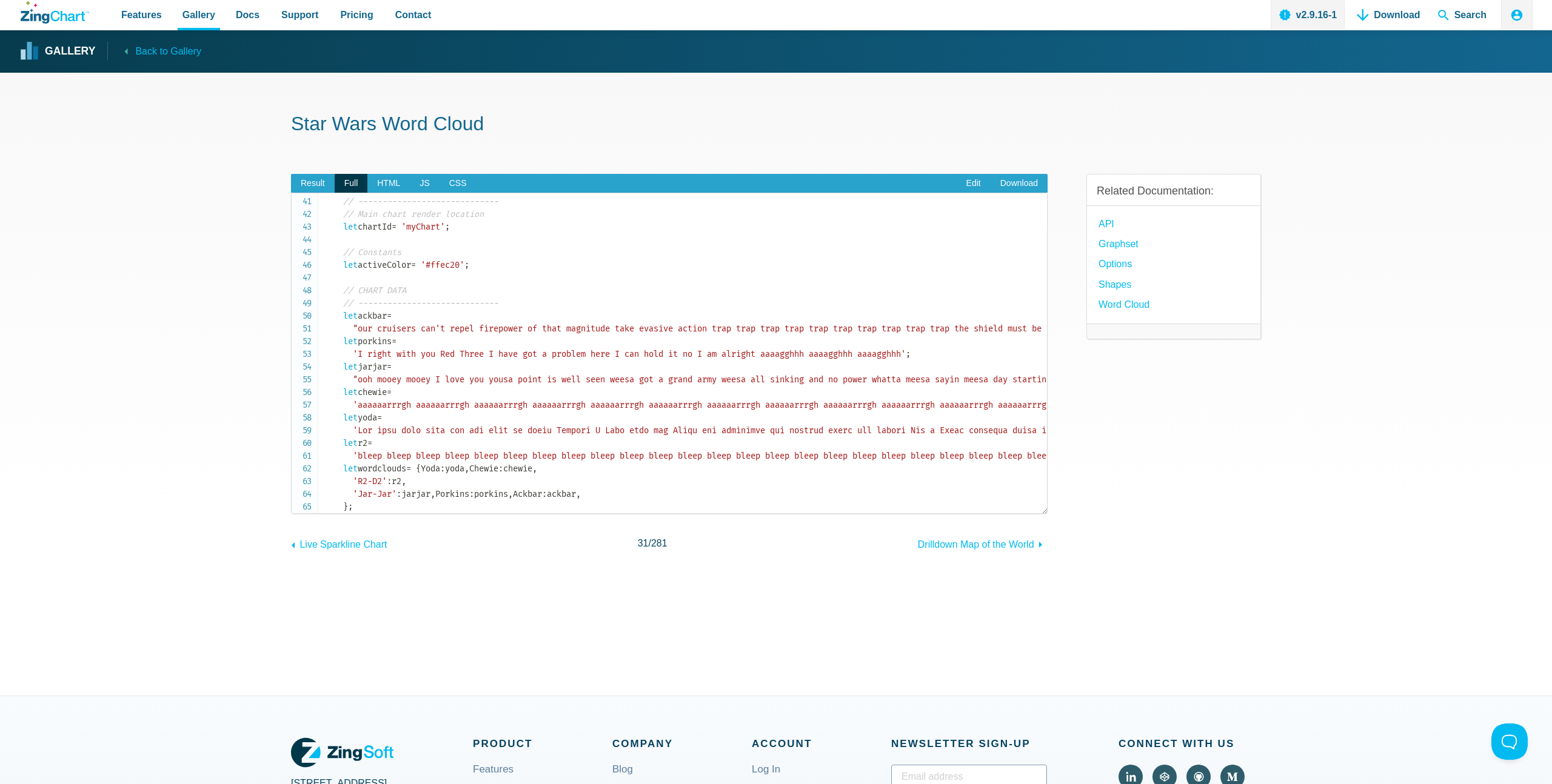
click at [385, 194] on code "<!doctype html> < html > < head > < meta charset = " utf-8 " > < title > ZingSo…" at bounding box center [685, 469] width 723 height 1565
click at [386, 180] on span "HTML" at bounding box center [388, 184] width 43 height 19
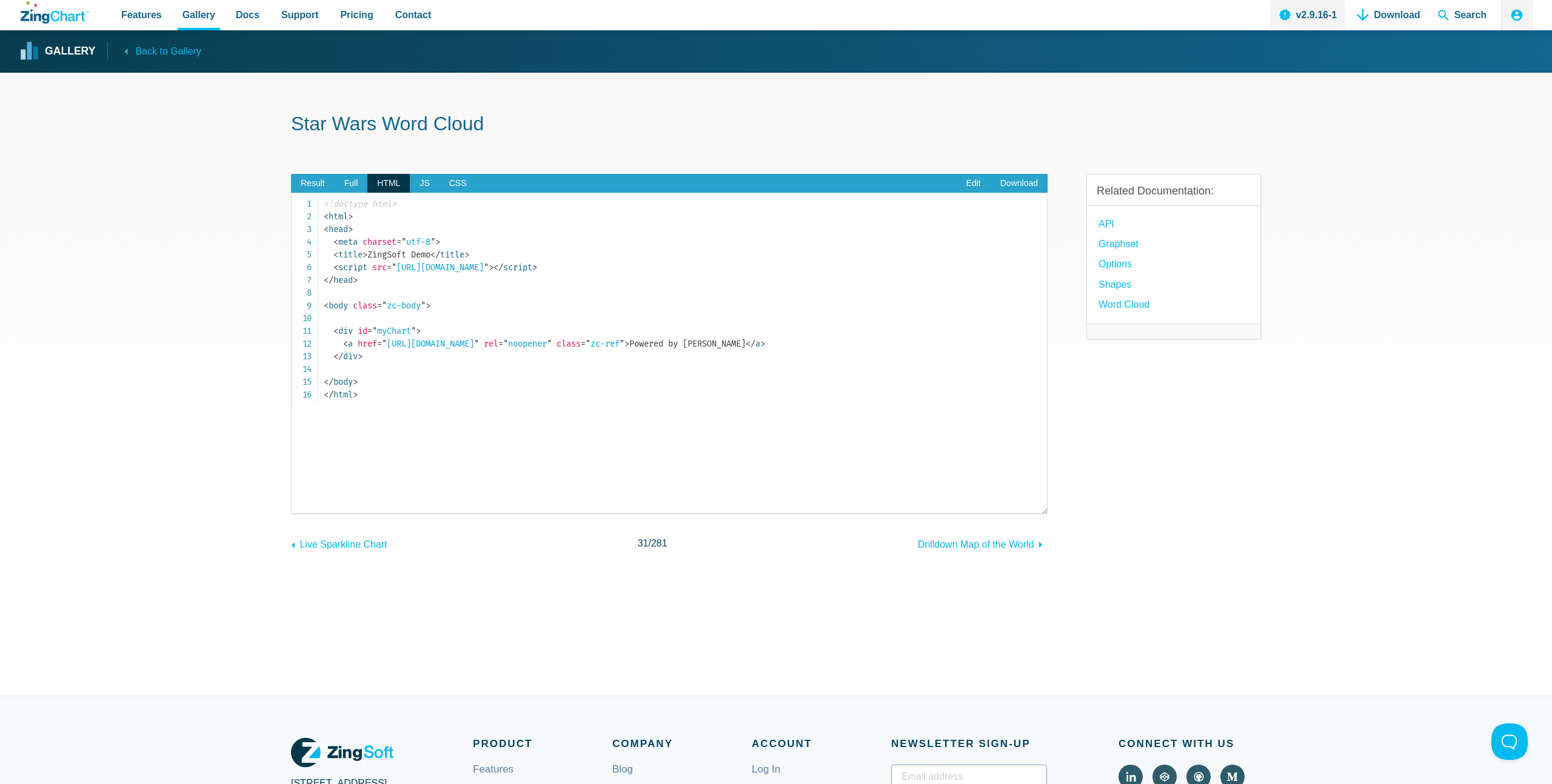
click at [206, 400] on section "Star Wars Word Cloud Result Full HTML JS CSS Edit Download Powered by ZingChart…" at bounding box center [776, 384] width 1552 height 623
click at [387, 285] on code "<!doctype html> < html > < head > < meta charset = " utf-8 " > < title > ZingSo…" at bounding box center [685, 299] width 723 height 203
click at [421, 177] on span "JS" at bounding box center [424, 184] width 29 height 19
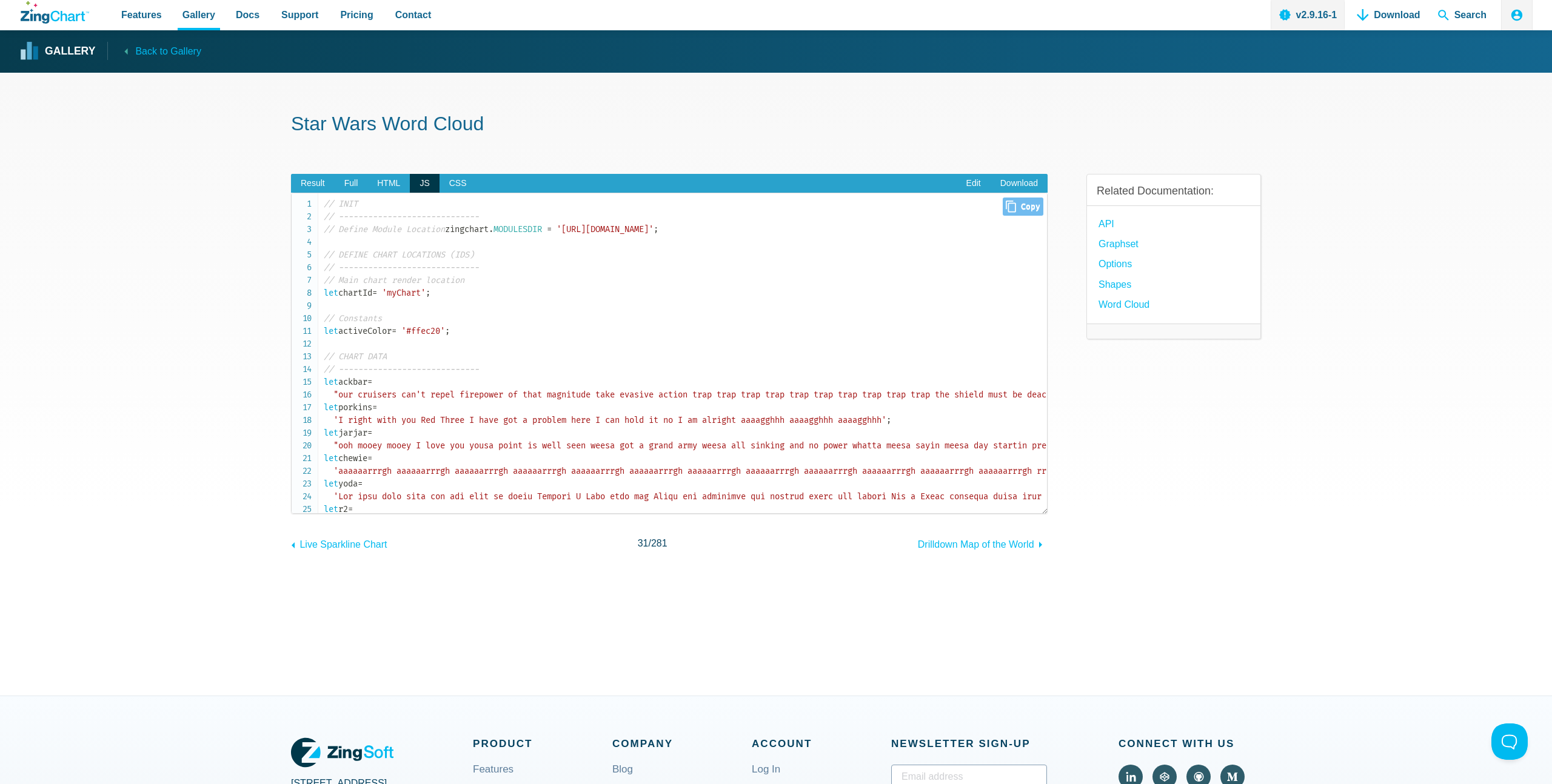
click at [391, 316] on code "// INIT // ----------------------------- // Define Module Location zingchart . …" at bounding box center [685, 751] width 723 height 1107
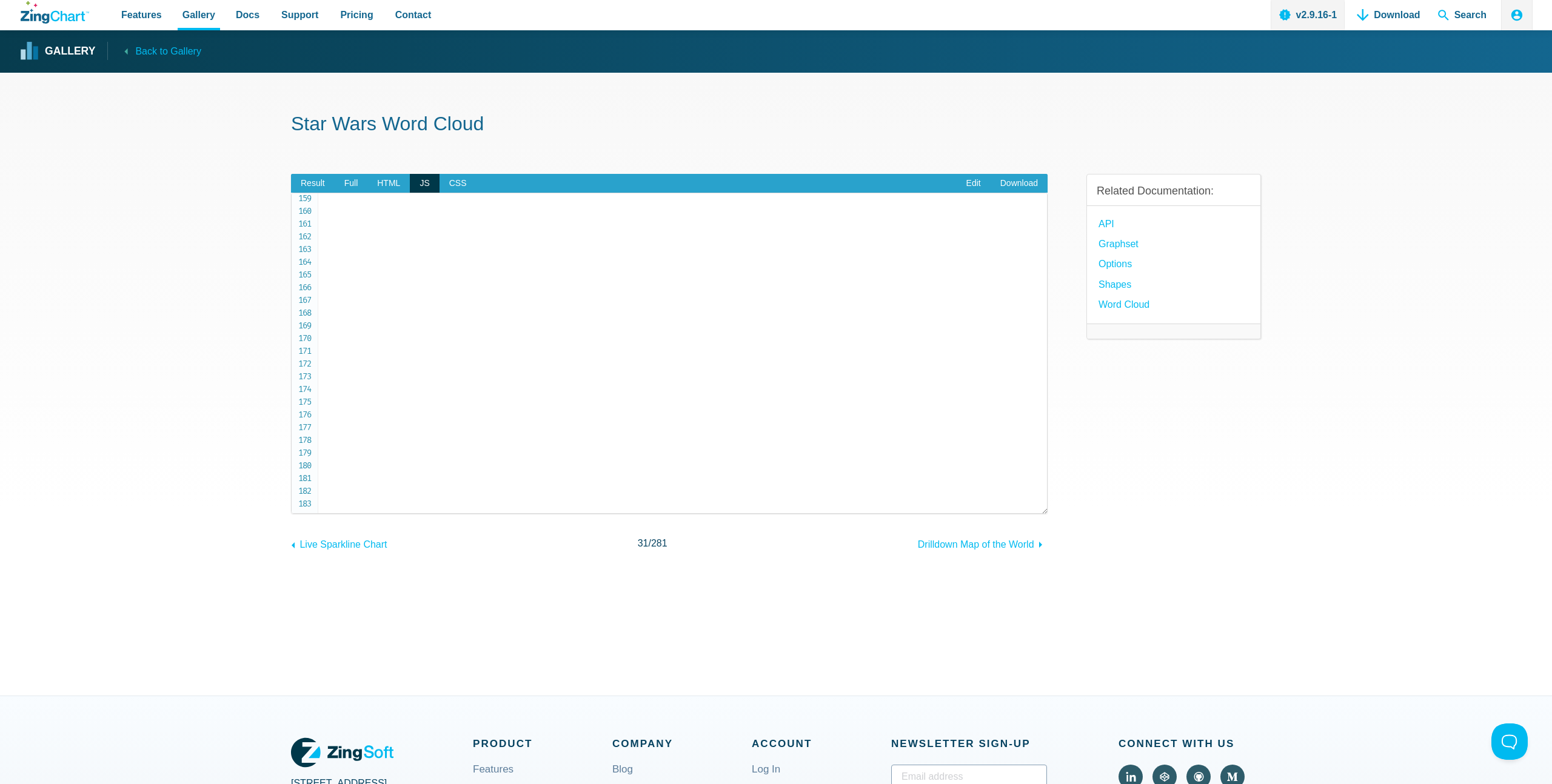
scroll to position [2015, 0]
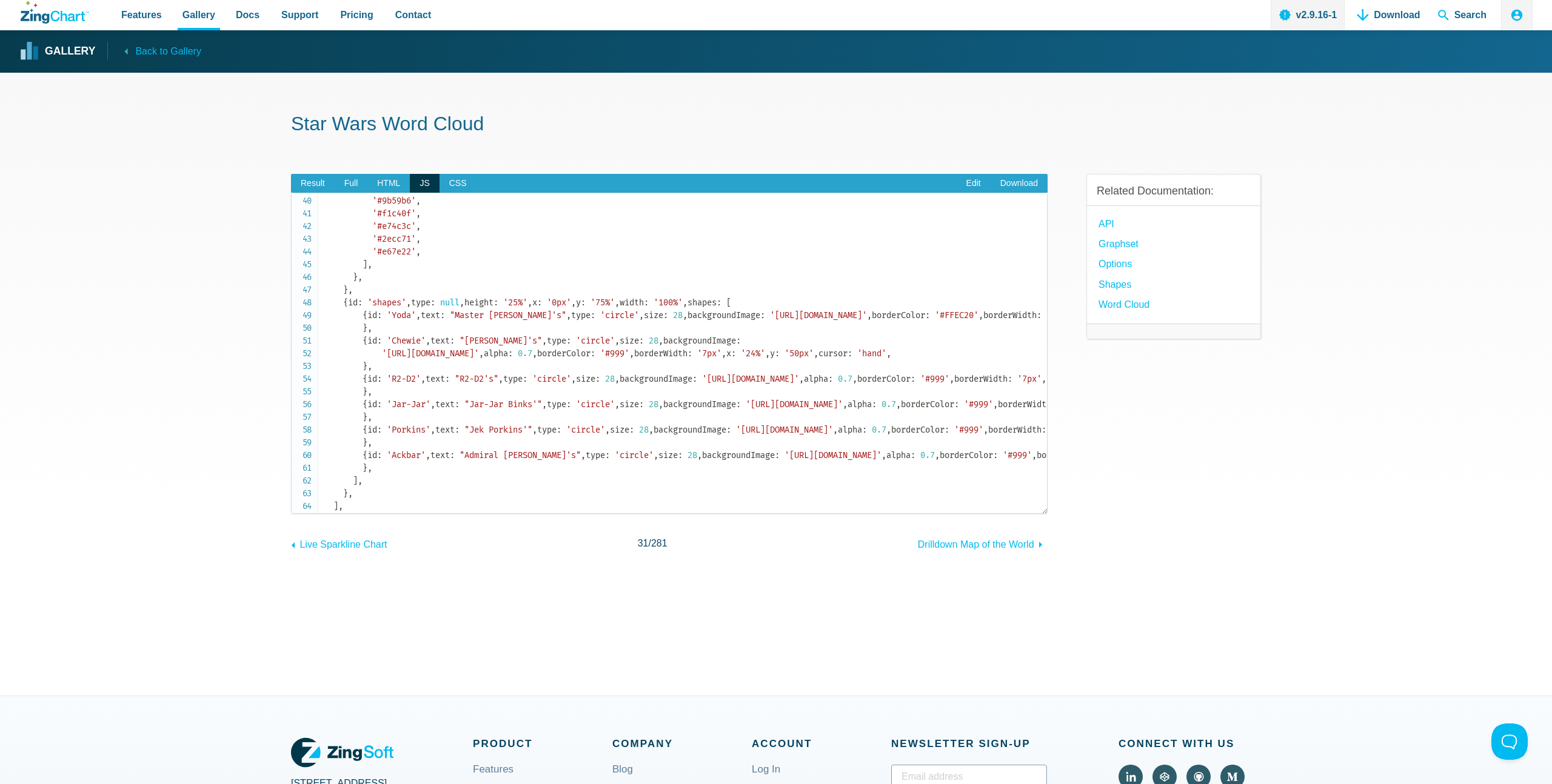
scroll to position [0, 0]
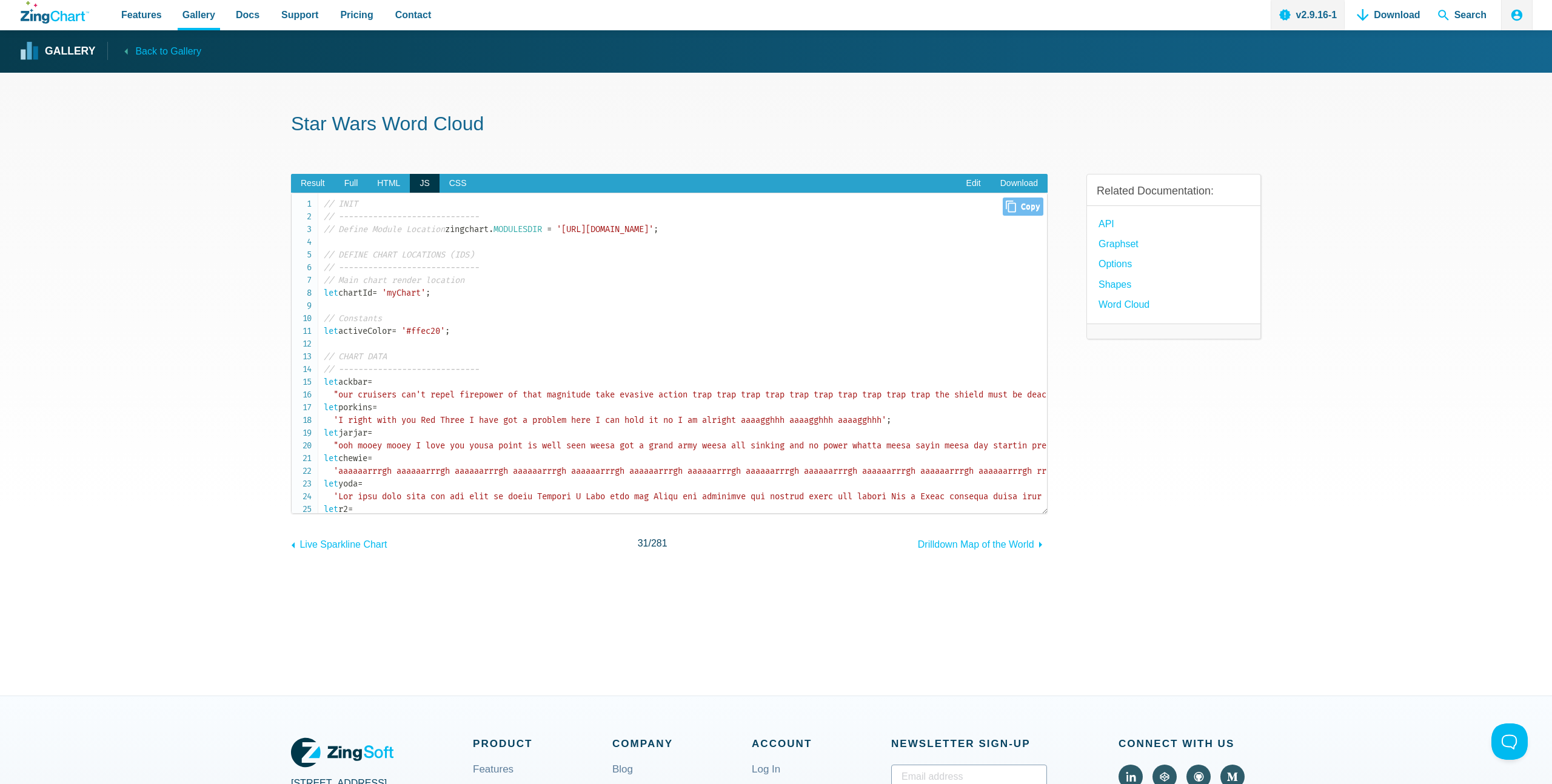
click at [380, 308] on code "// INIT // ----------------------------- // Define Module Location zingchart . …" at bounding box center [685, 751] width 723 height 1107
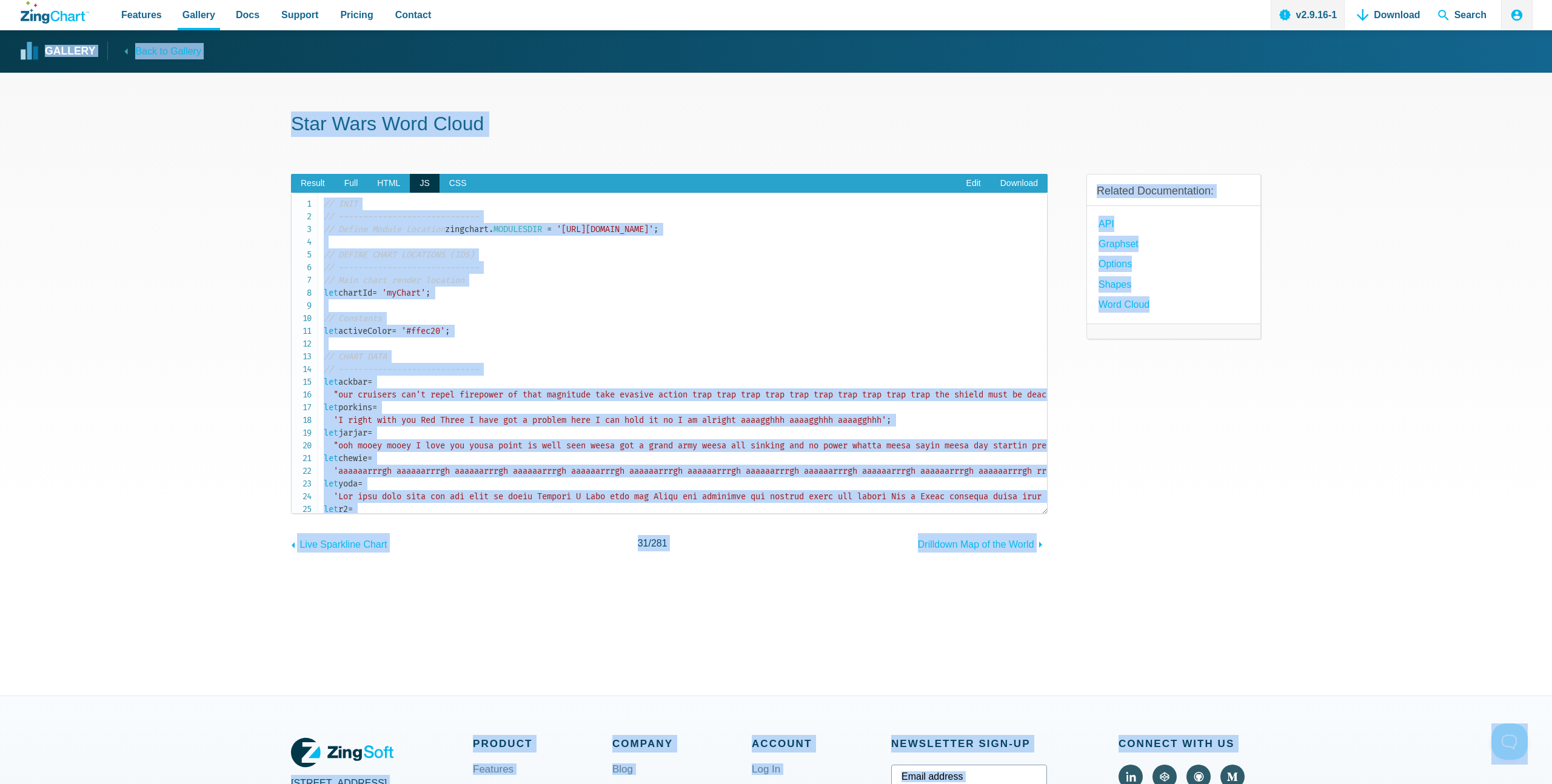
copy body "Gallery Back to Gallery Star Wars Word Cloud Result Full HTML JS CSS Edit Downl…"
click at [750, 450] on code "// INIT // ----------------------------- // Define Module Location zingchart . …" at bounding box center [685, 751] width 723 height 1107
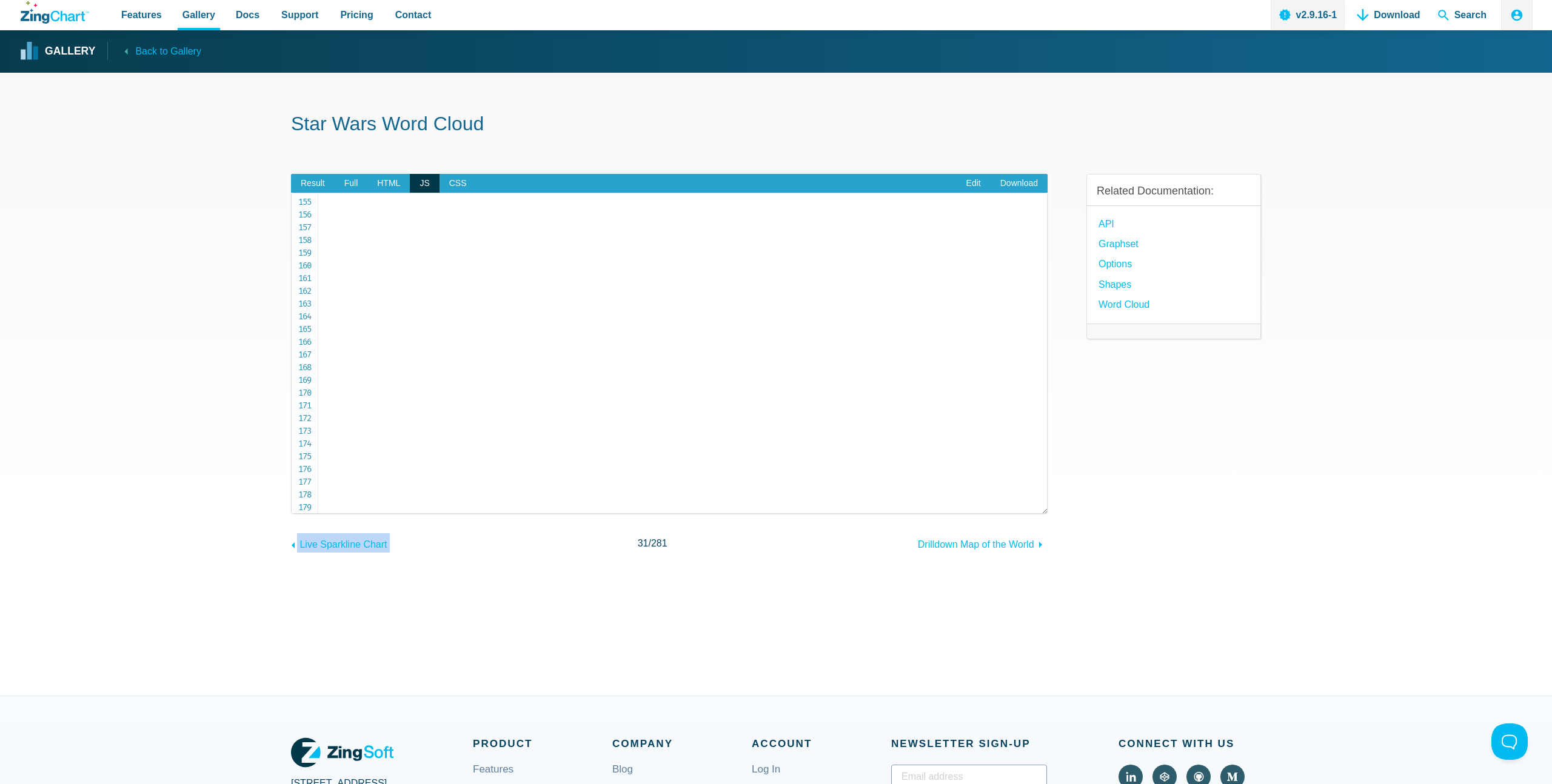
scroll to position [2145, 0]
drag, startPoint x: 325, startPoint y: 203, endPoint x: 520, endPoint y: 537, distance: 386.8
click at [520, 537] on div "Result Full HTML JS CSS Edit Download Powered by ZingChart Master Yoda's most c…" at bounding box center [669, 354] width 756 height 399
copy div "// INIT // ----------------------------- // Define Module Location zingchart . …"
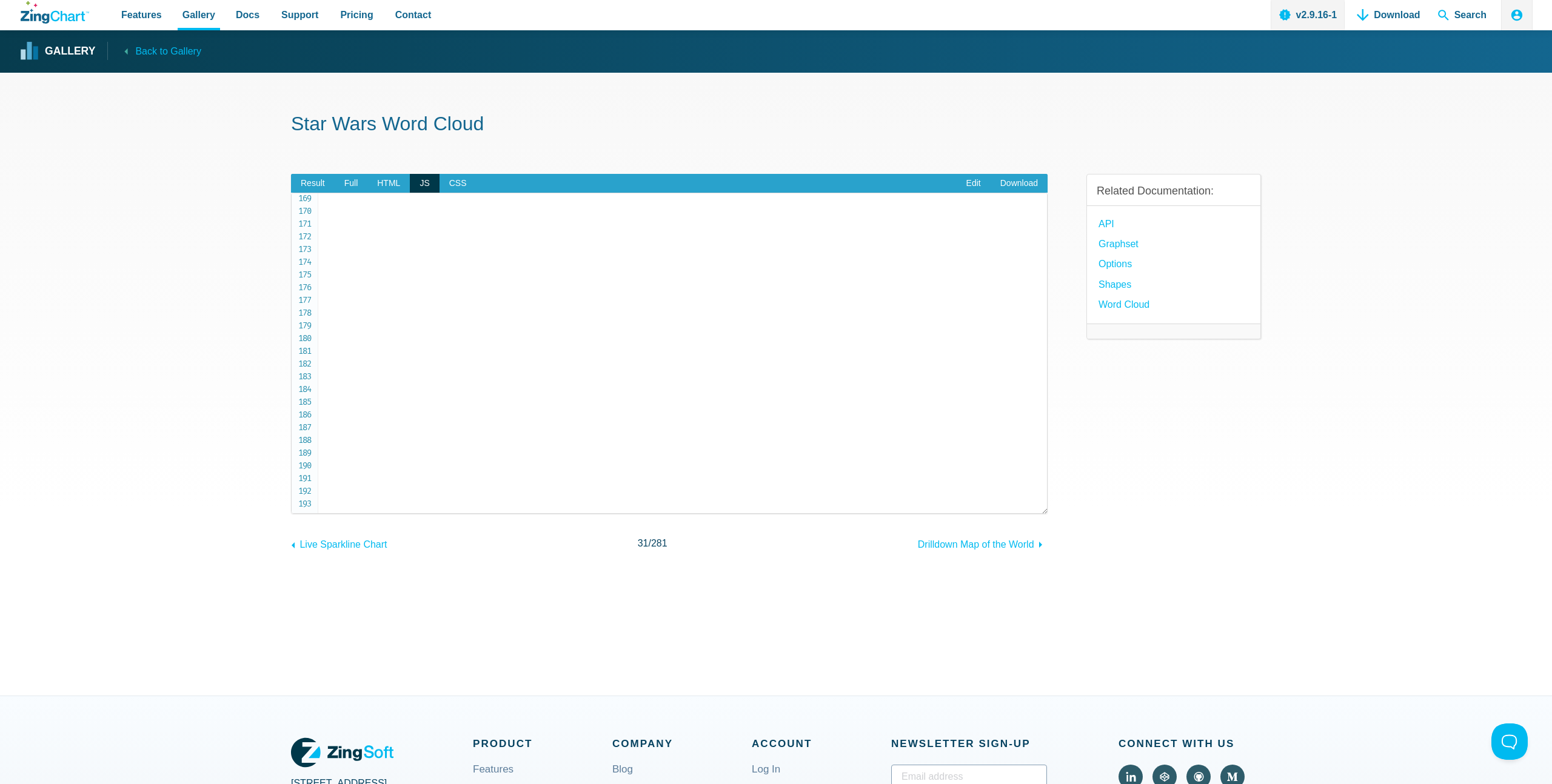
copy code "// INIT // ----------------------------- // Define Module Location zingchart . …"
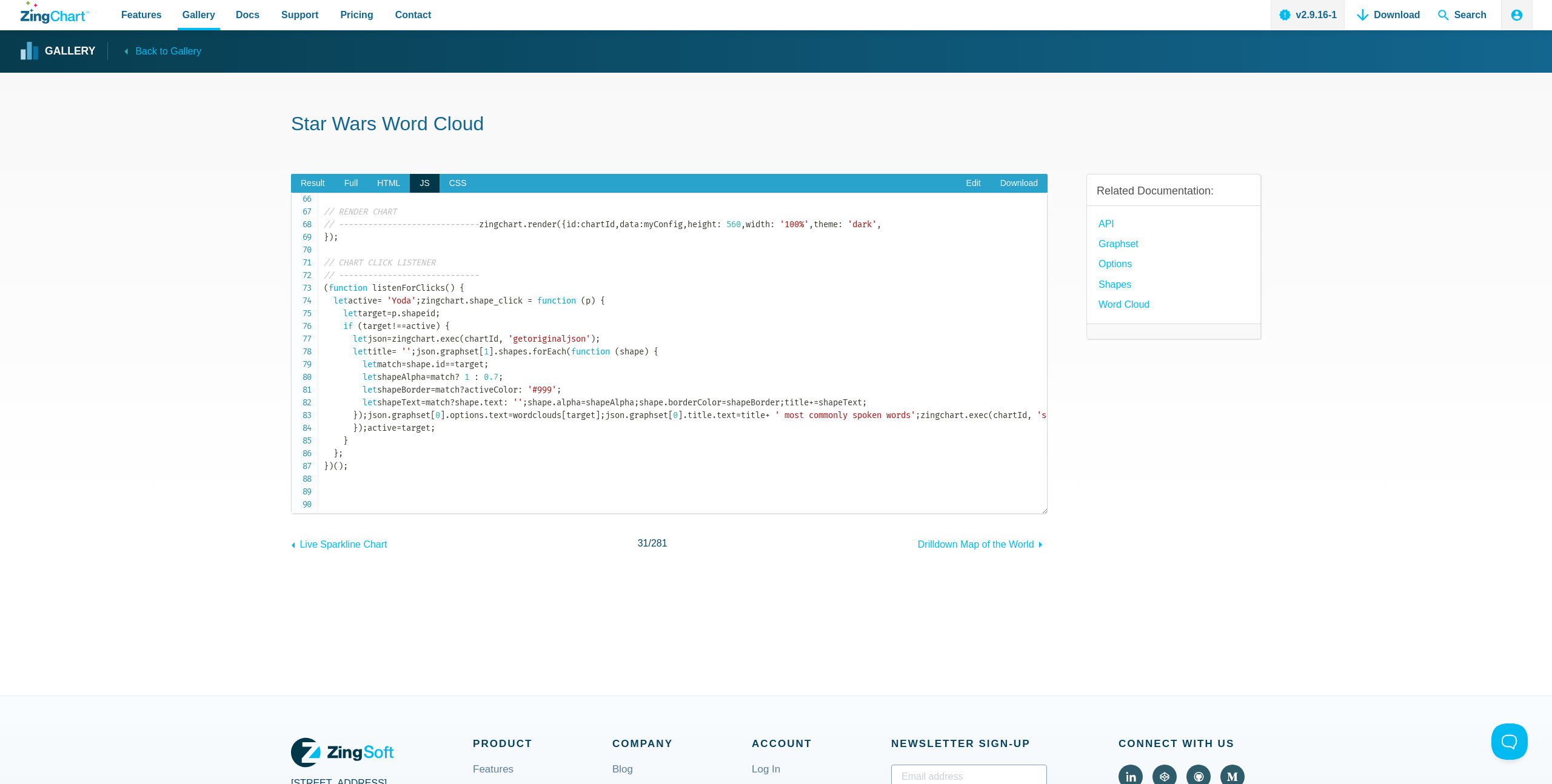
scroll to position [0, 0]
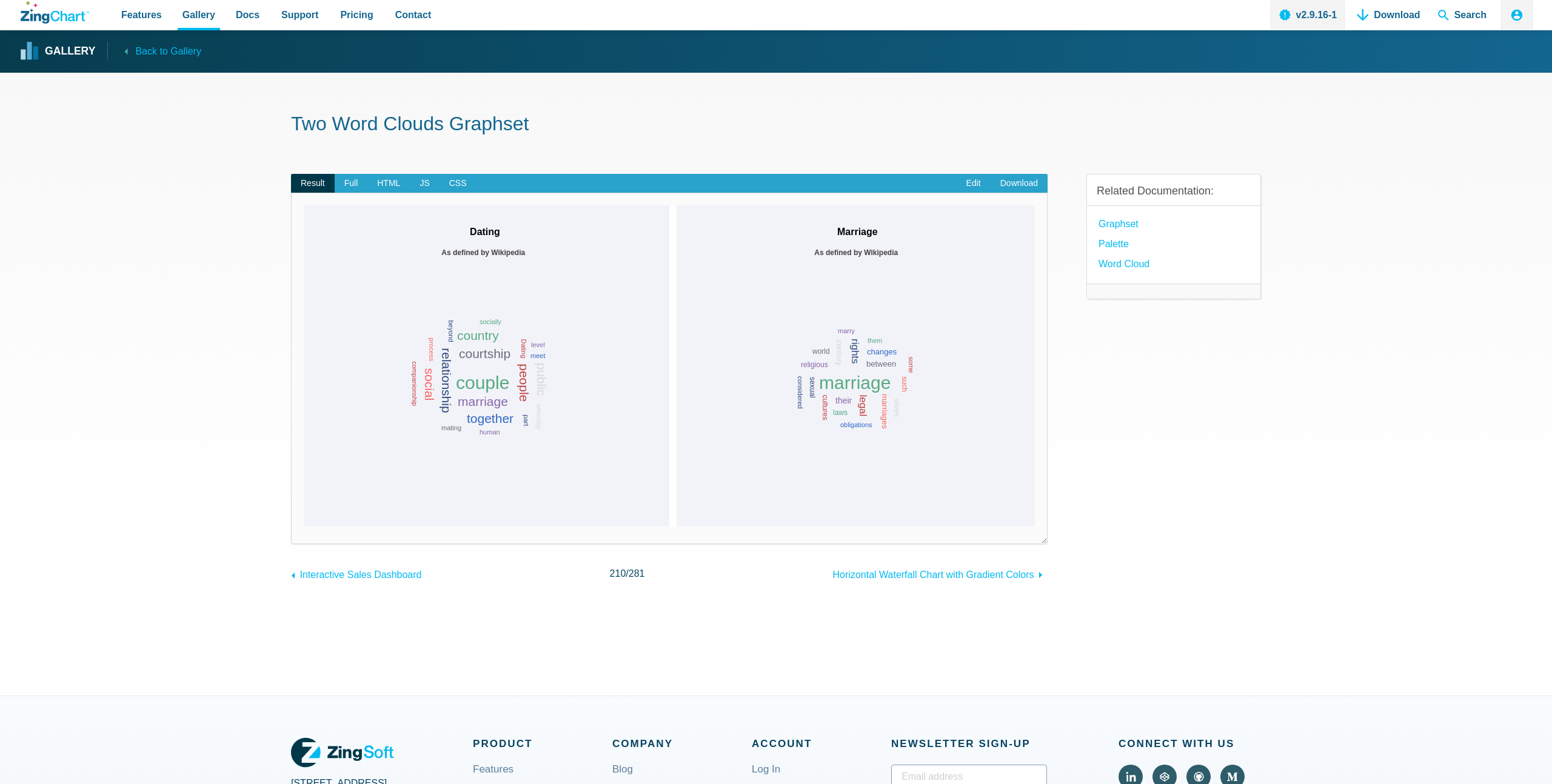
click at [304, 527] on area "App Content" at bounding box center [304, 527] width 0 height 0
click at [361, 186] on span "Full" at bounding box center [351, 184] width 33 height 19
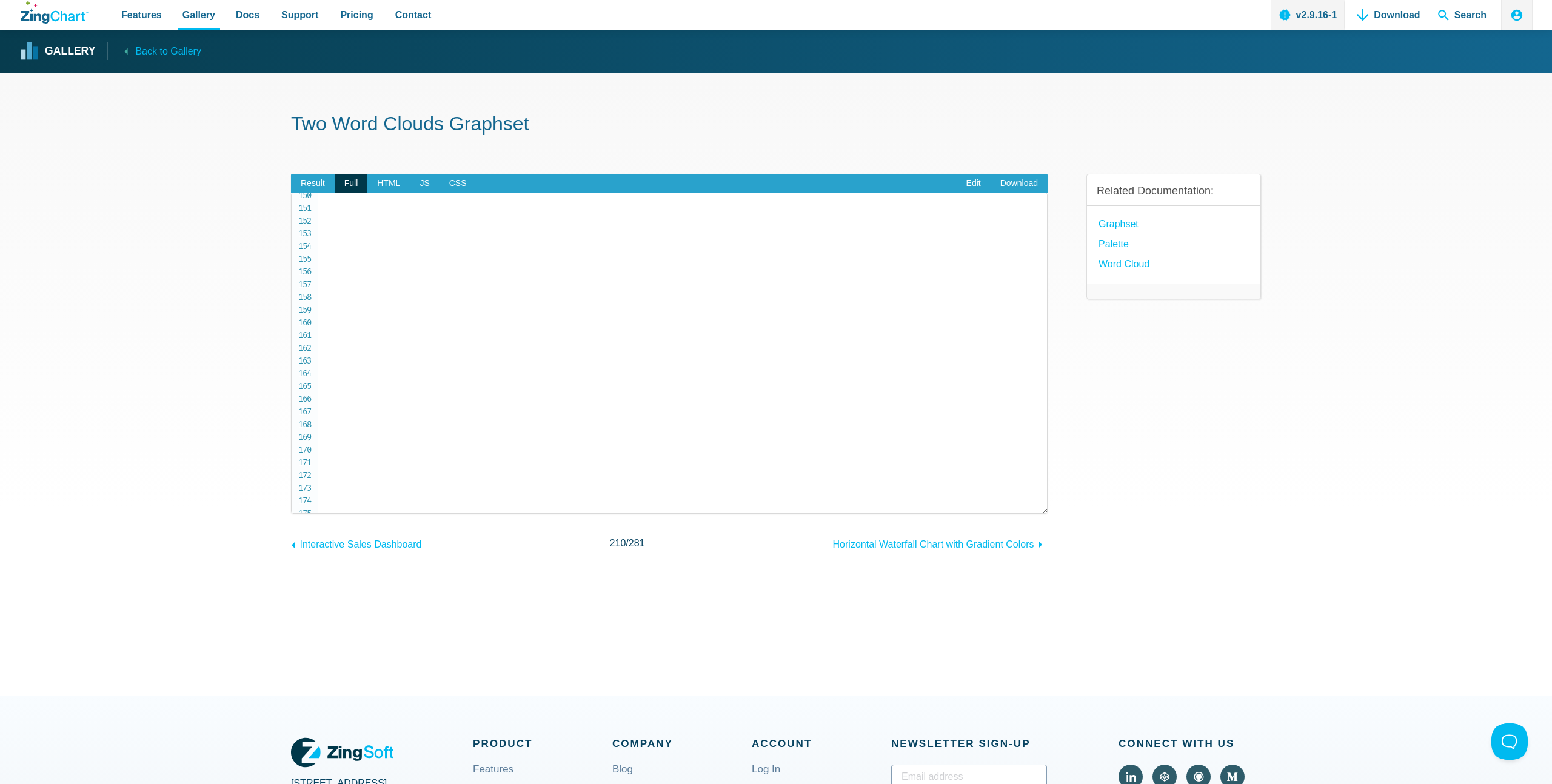
scroll to position [2221, 0]
click at [177, 509] on section "Two Word Clouds Graphset Result Full HTML JS CSS Edit Download Powered by [PERS…" at bounding box center [776, 384] width 1552 height 623
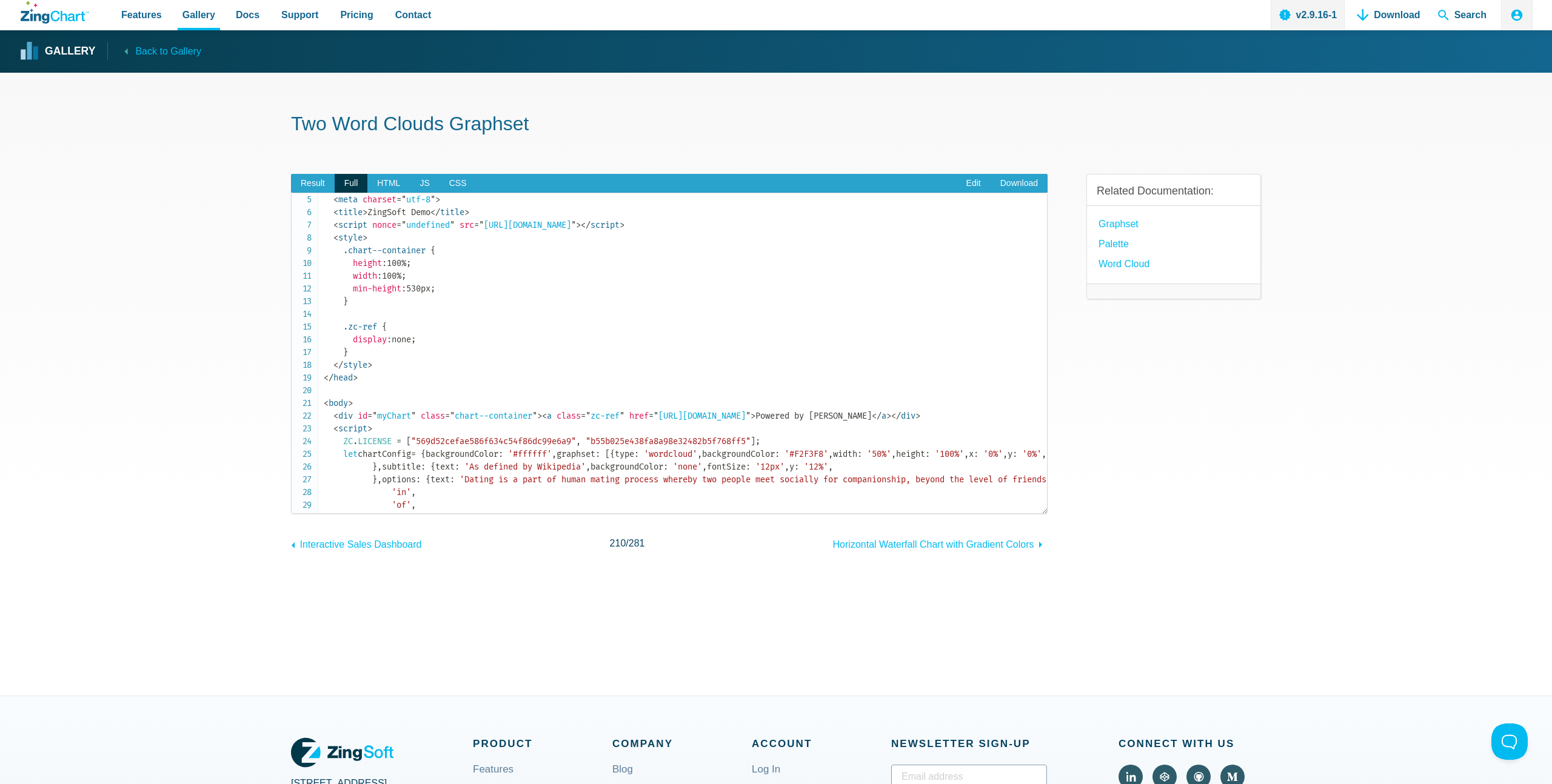
scroll to position [0, 0]
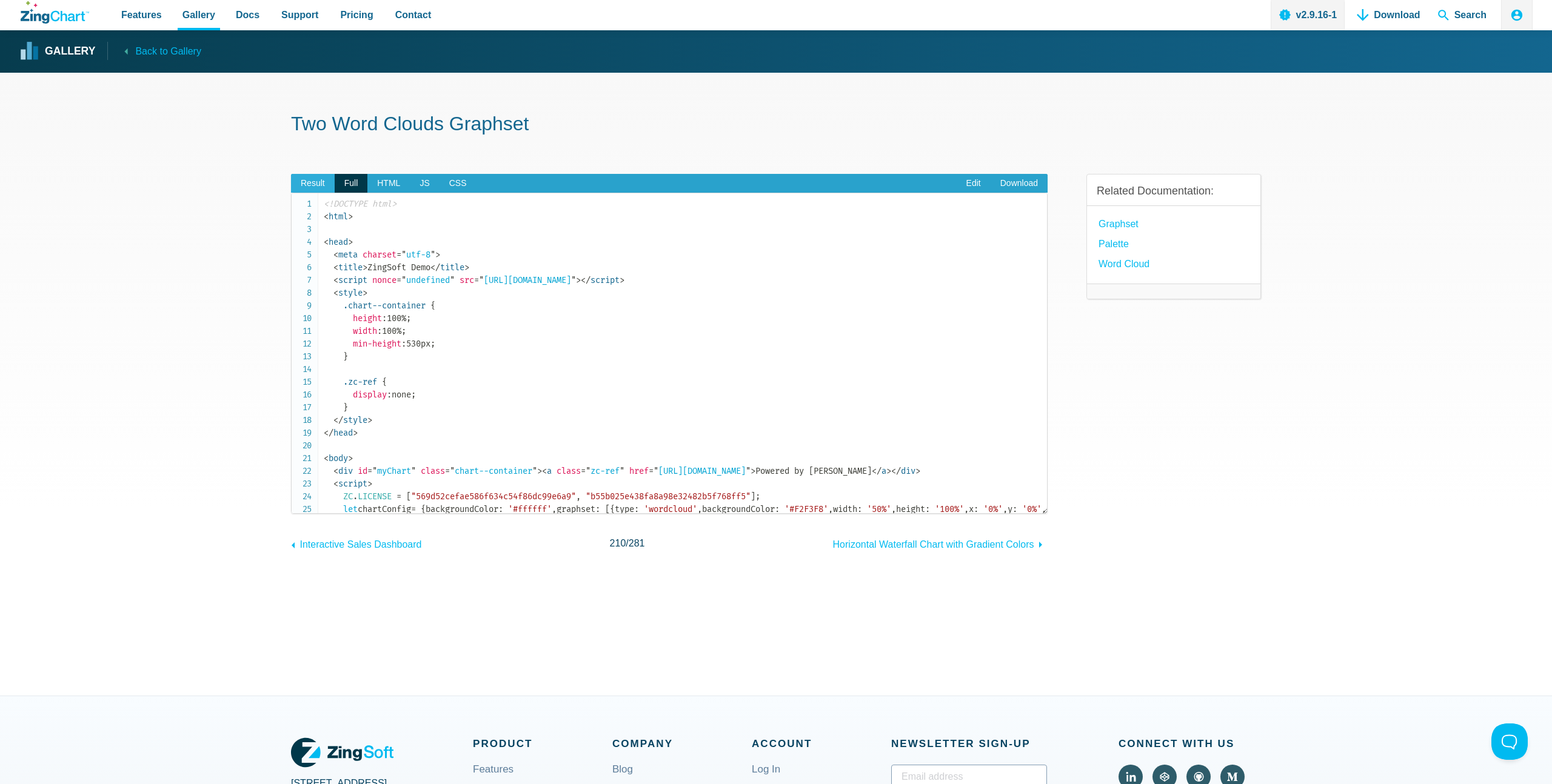
click at [321, 182] on span "Result" at bounding box center [313, 184] width 44 height 19
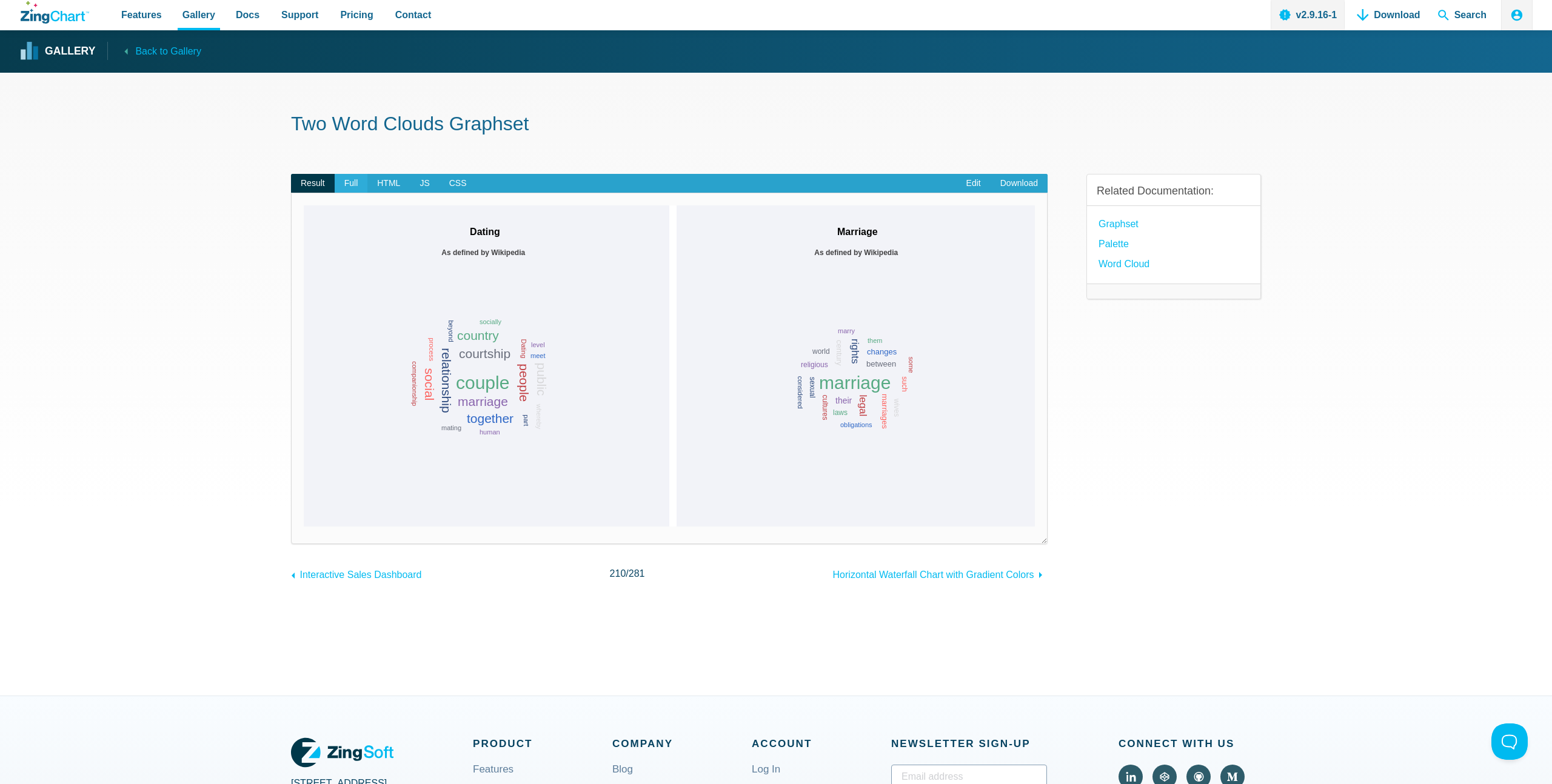
click at [351, 187] on span "Full" at bounding box center [351, 184] width 33 height 19
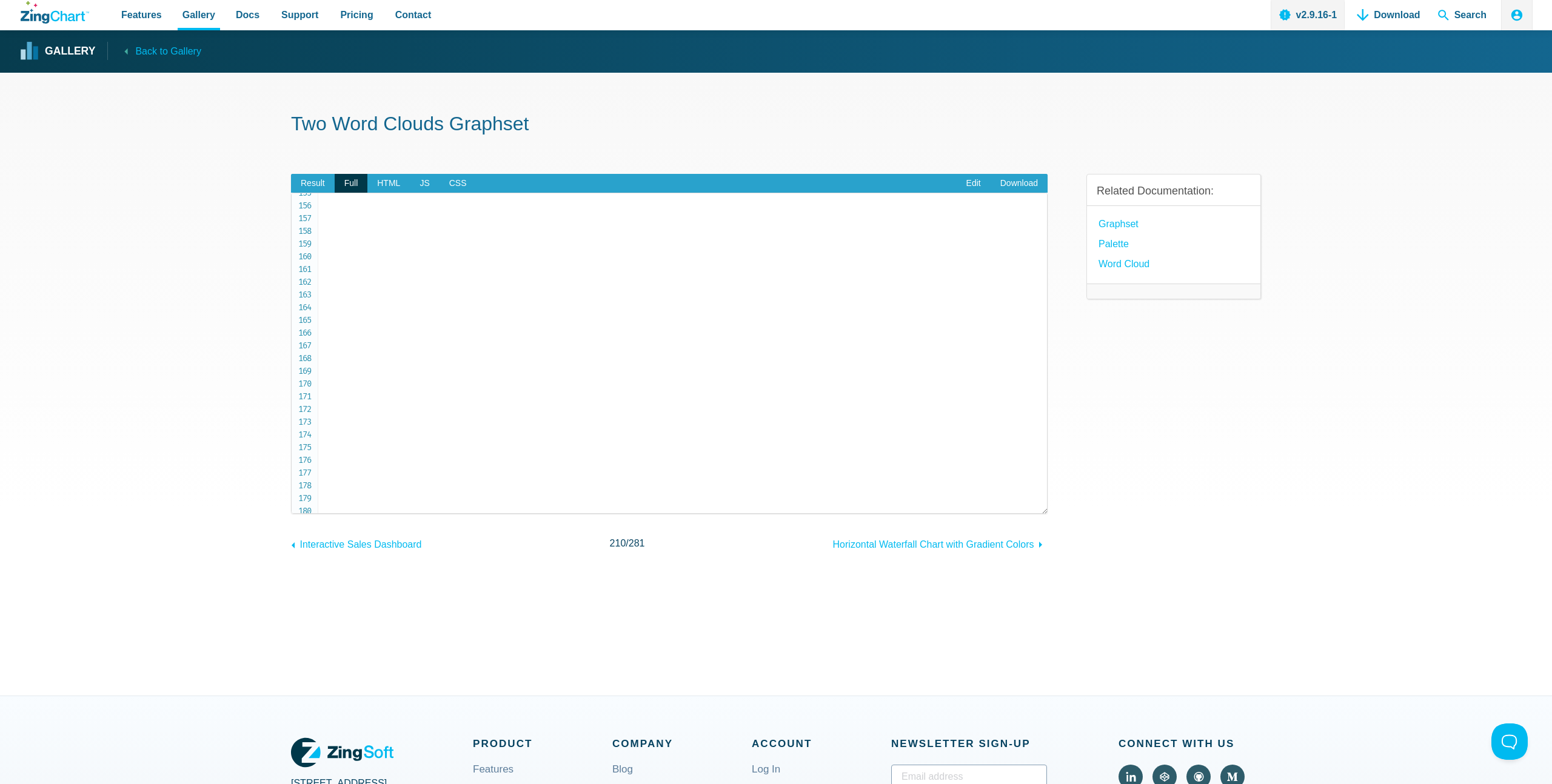
scroll to position [2221, 0]
